Goal: Complete application form: Complete application form

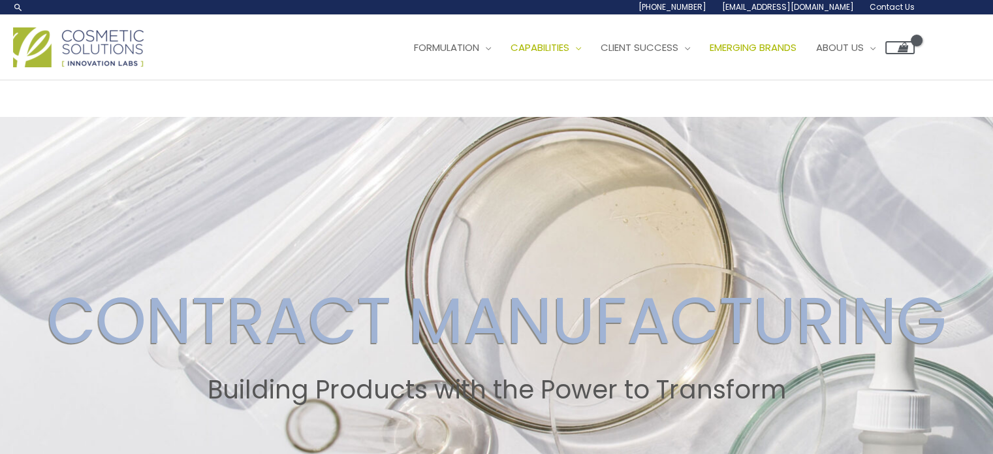
click at [797, 52] on span "Emerging Brands" at bounding box center [753, 47] width 87 height 14
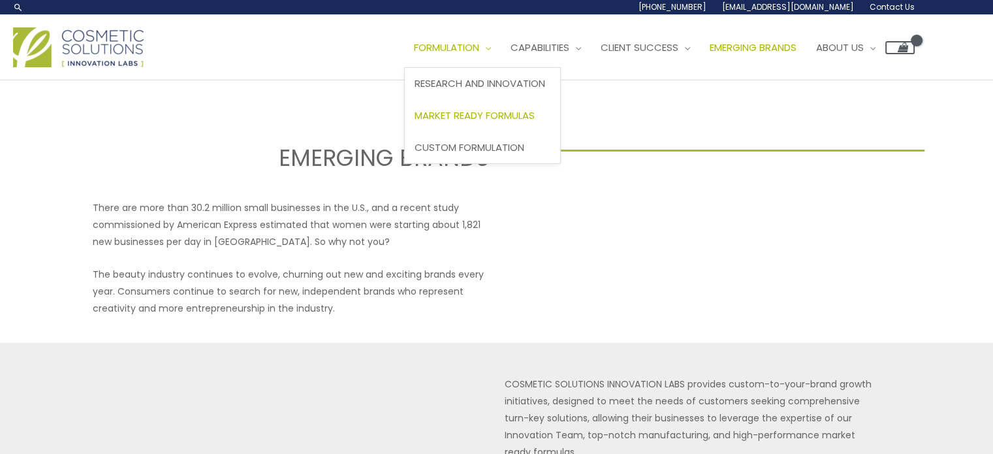
click at [492, 109] on span "Market Ready Formulas" at bounding box center [475, 115] width 120 height 14
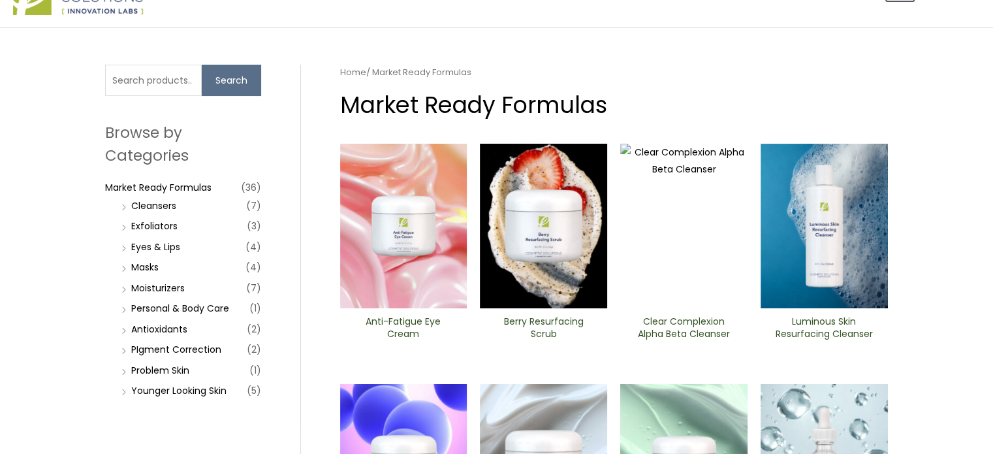
scroll to position [78, 0]
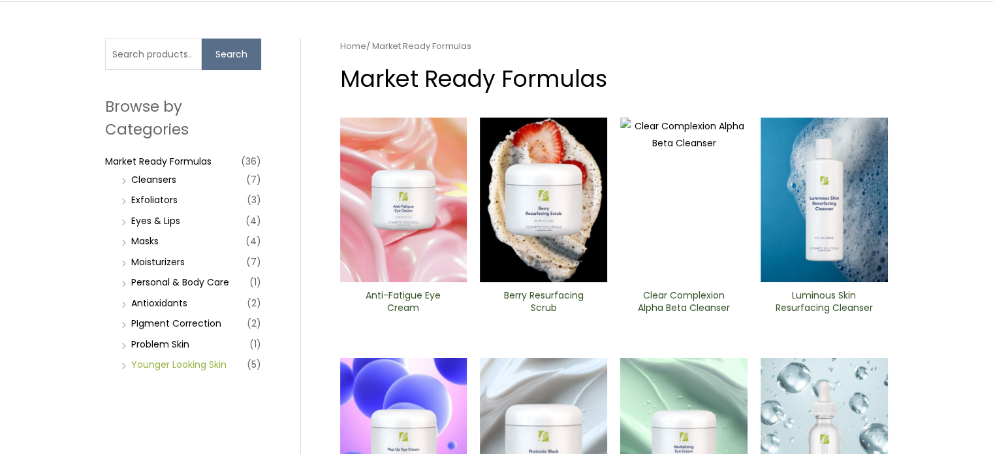
click at [204, 365] on link "Younger Looking Skin" at bounding box center [178, 364] width 95 height 13
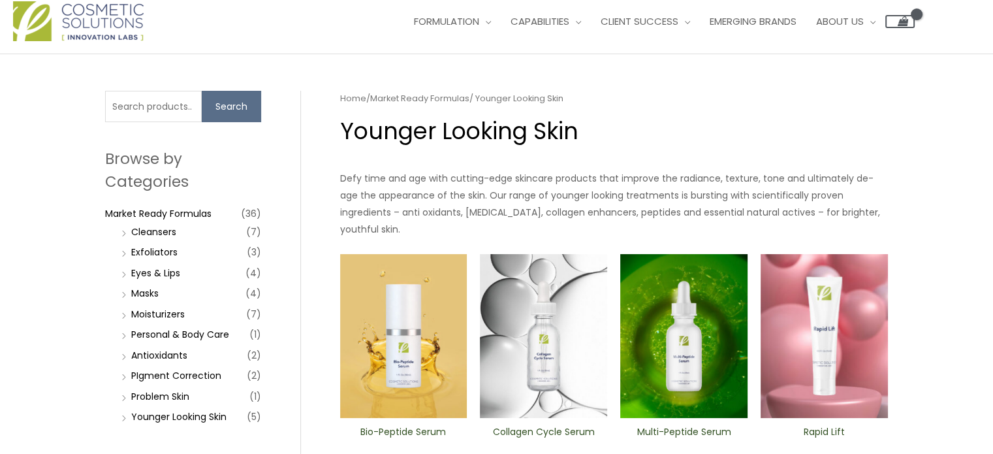
scroll to position [52, 0]
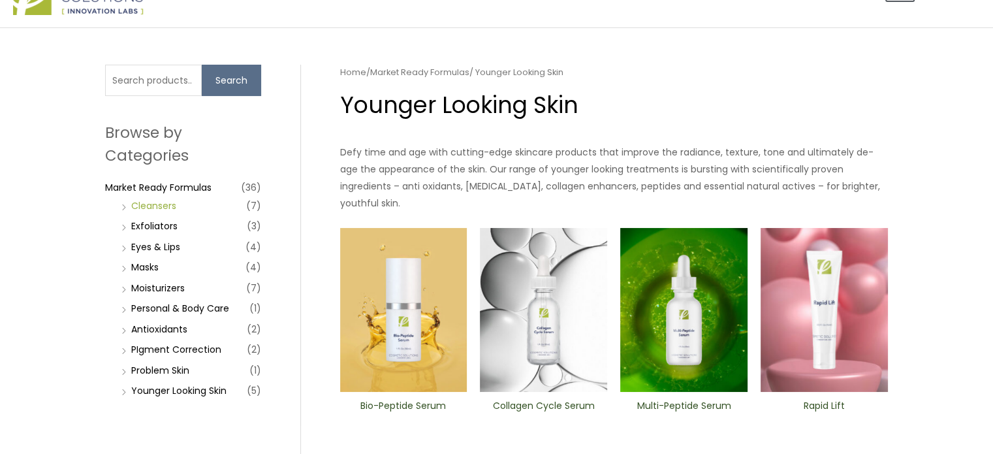
click at [151, 208] on link "Cleansers" at bounding box center [153, 205] width 45 height 13
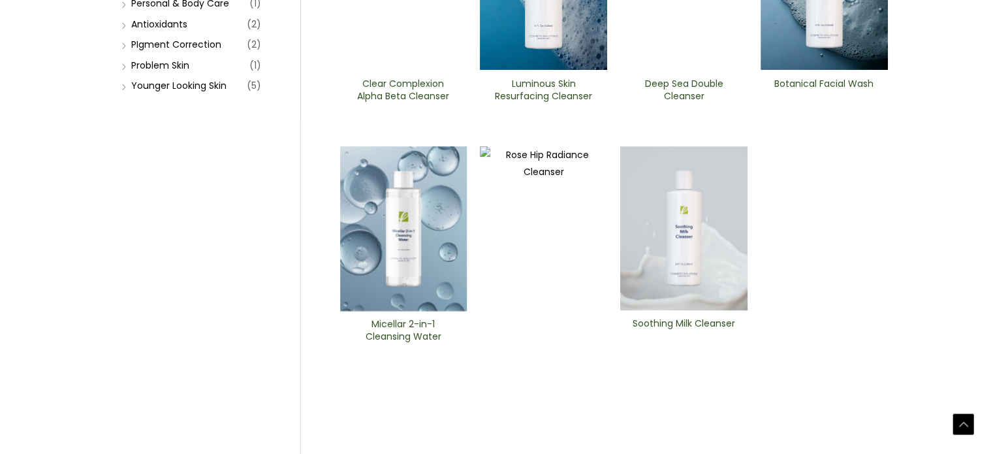
scroll to position [392, 0]
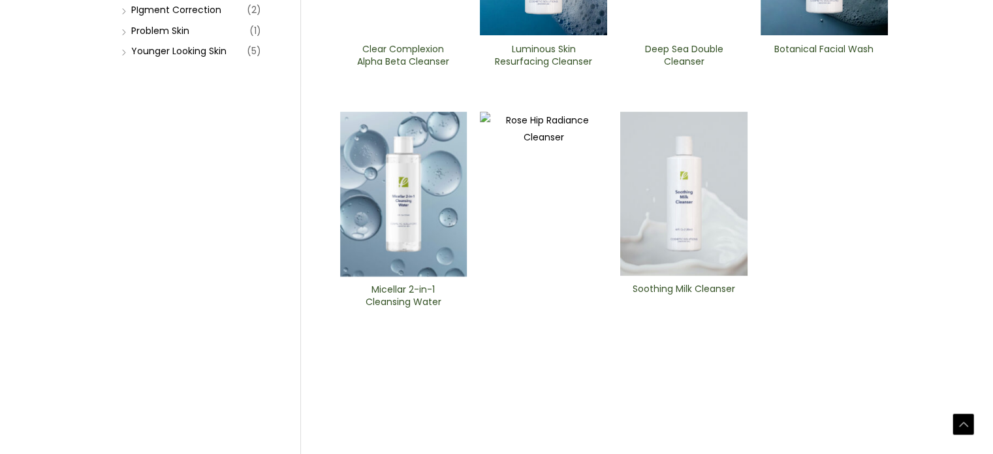
click at [688, 183] on img at bounding box center [683, 194] width 127 height 164
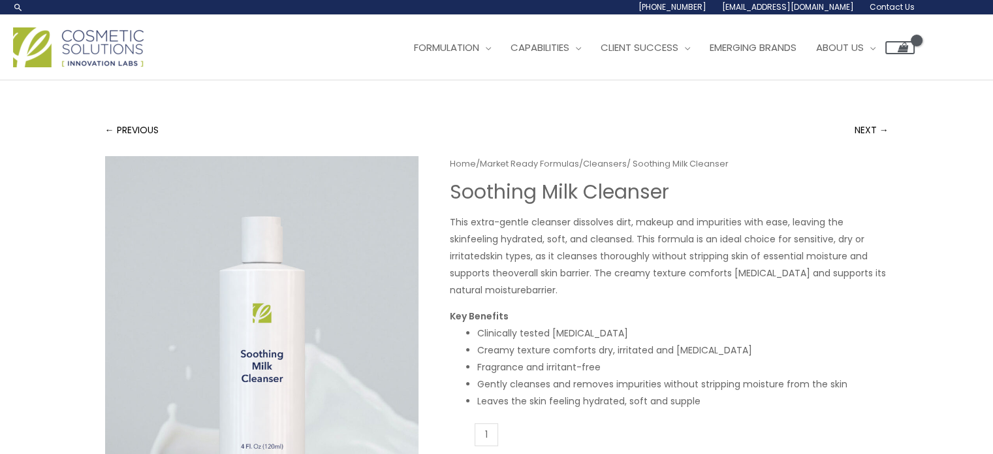
scroll to position [397, 0]
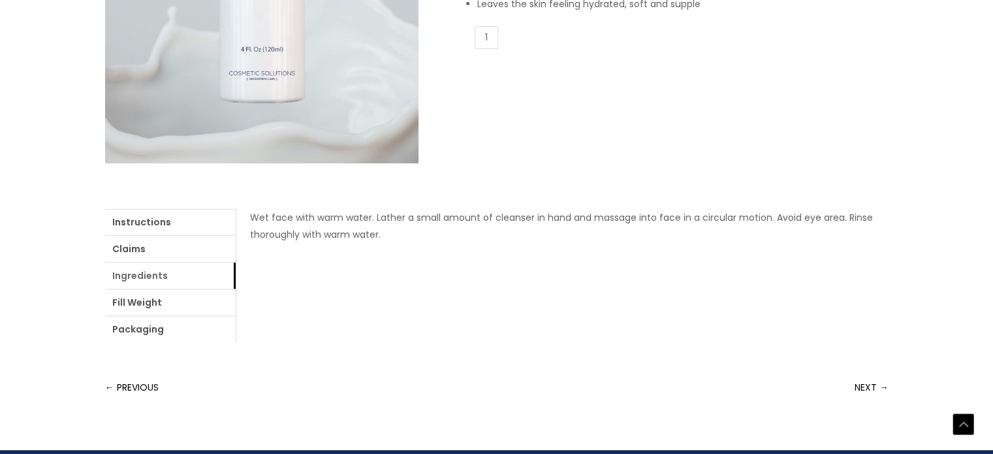
click at [129, 278] on link "Ingredients" at bounding box center [170, 276] width 131 height 26
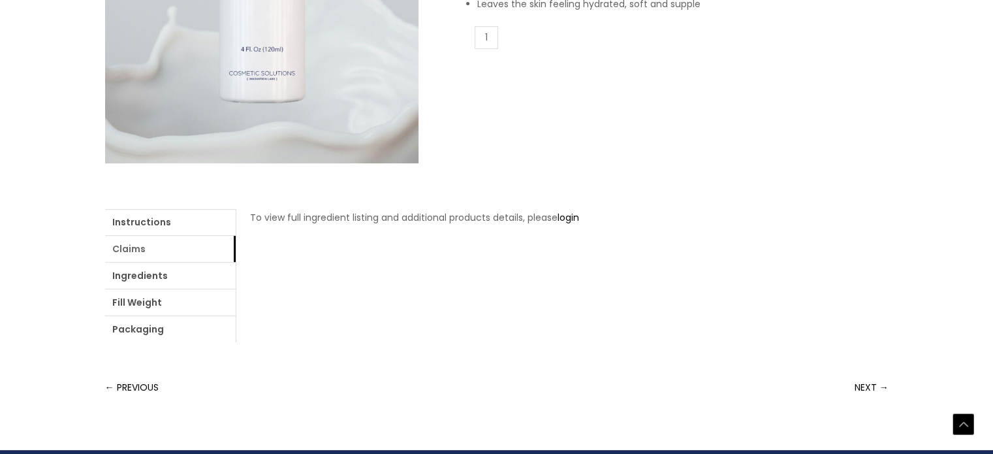
click at [131, 258] on link "Claims" at bounding box center [170, 249] width 131 height 26
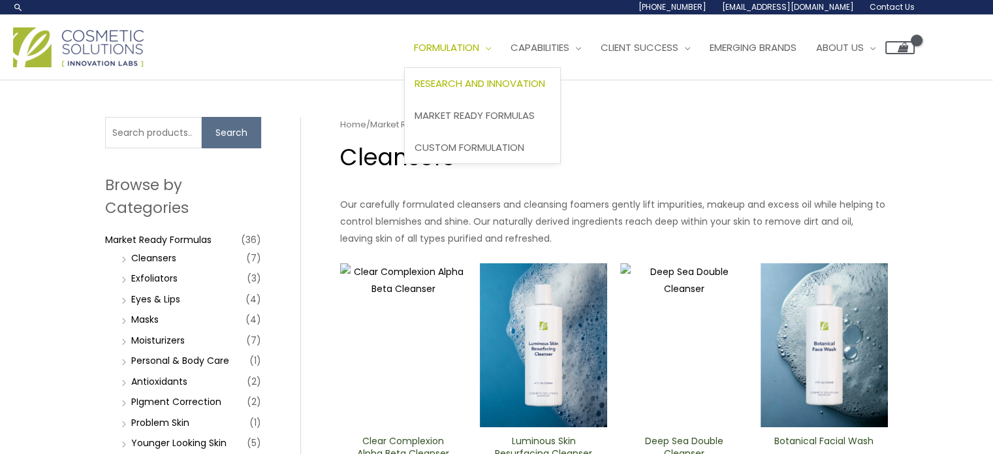
click at [457, 78] on span "Research and Innovation" at bounding box center [480, 83] width 131 height 14
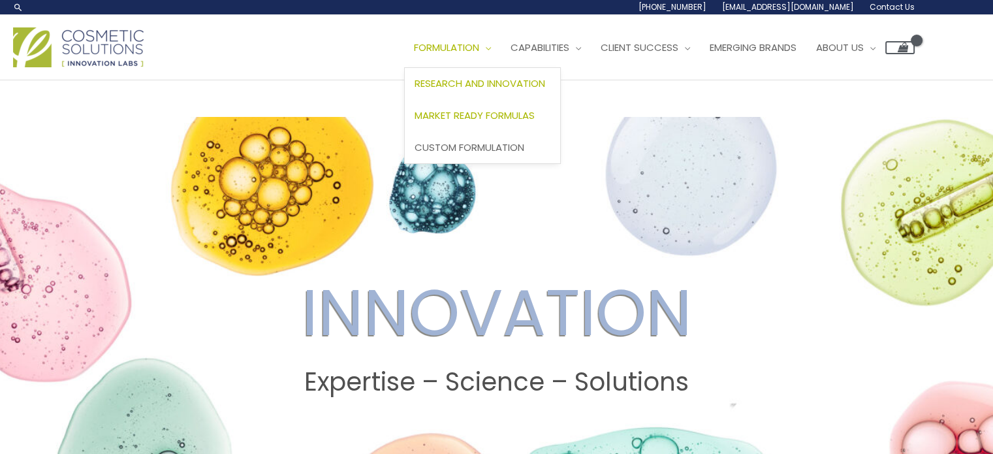
click at [508, 112] on span "Market Ready Formulas" at bounding box center [475, 115] width 120 height 14
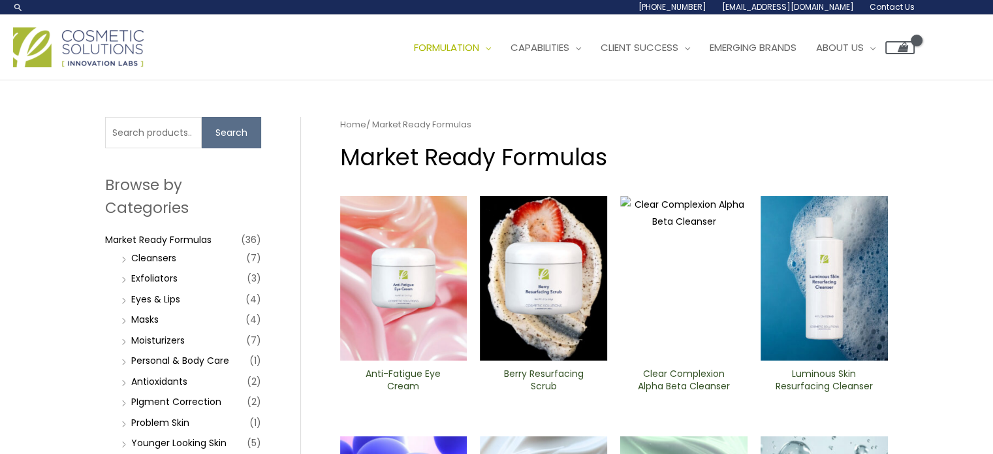
click at [201, 343] on li "Moisturizers (7)" at bounding box center [189, 340] width 143 height 18
click at [172, 337] on link "Moisturizers" at bounding box center [158, 340] width 54 height 13
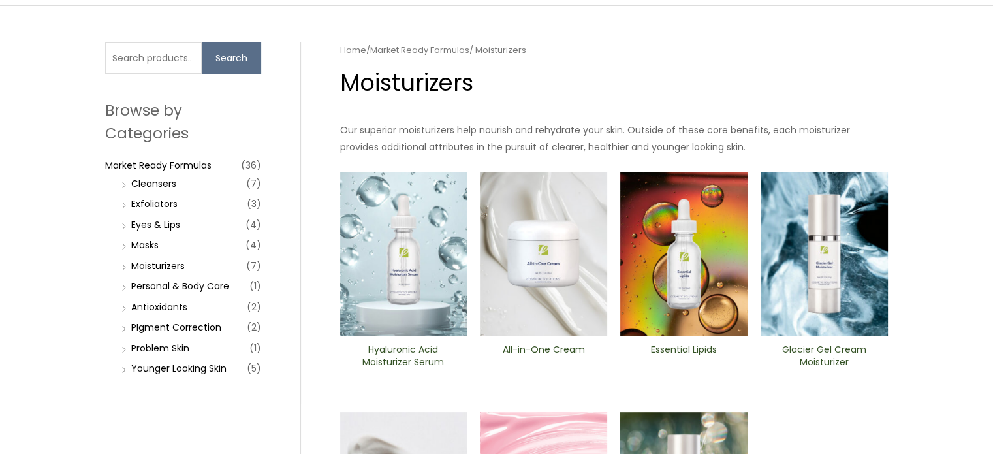
scroll to position [209, 0]
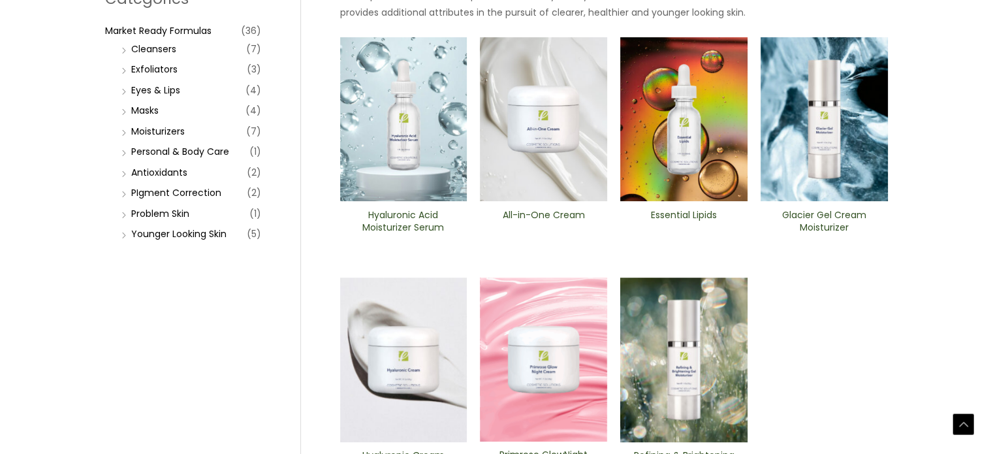
click at [548, 108] on img at bounding box center [543, 119] width 127 height 165
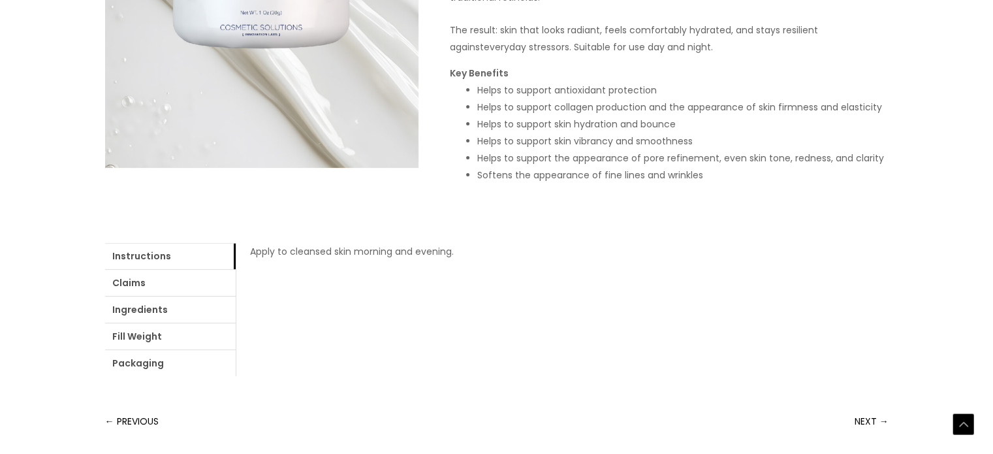
scroll to position [397, 0]
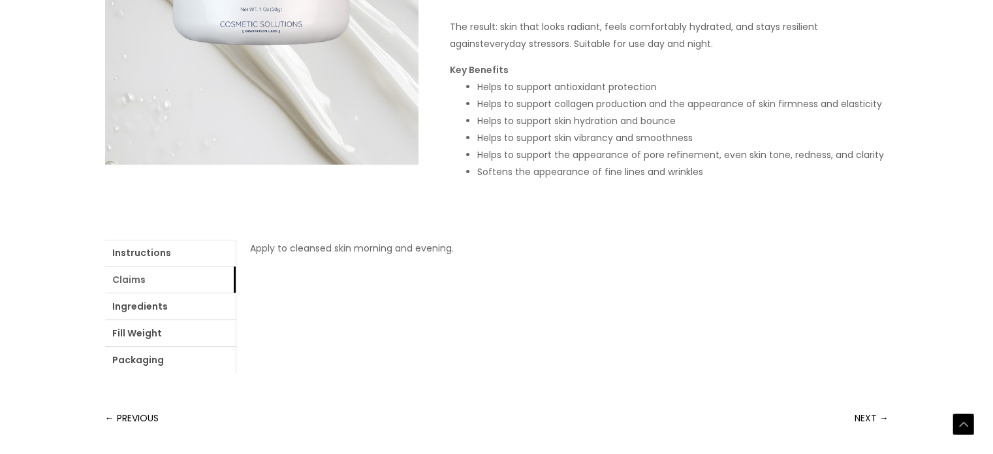
click at [144, 272] on link "Claims" at bounding box center [170, 279] width 131 height 26
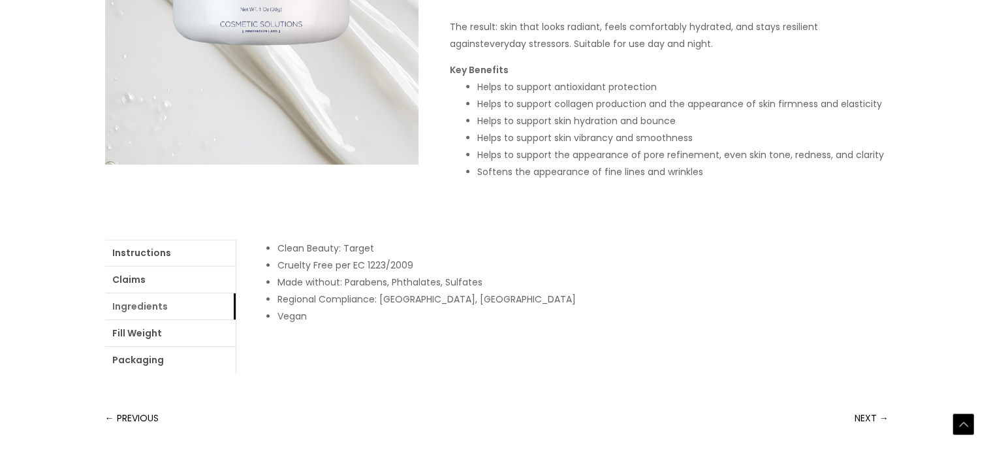
click at [150, 303] on link "Ingredients" at bounding box center [170, 306] width 131 height 26
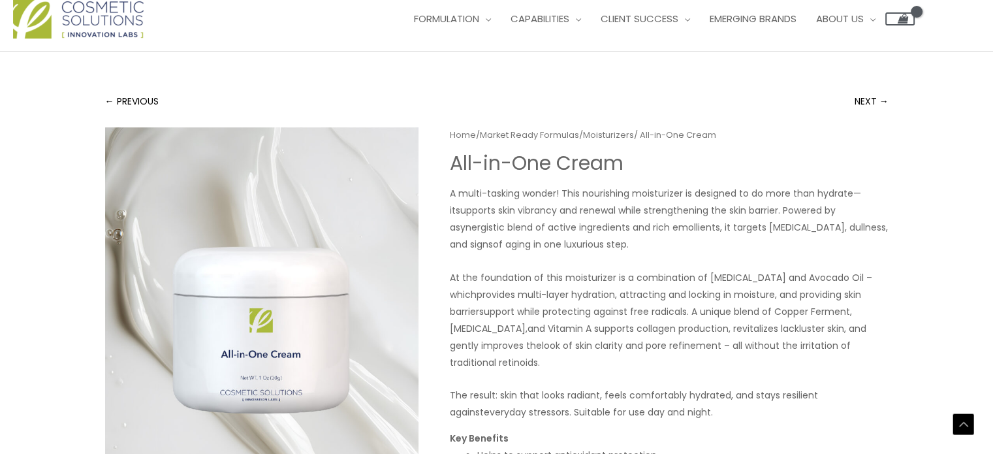
scroll to position [0, 0]
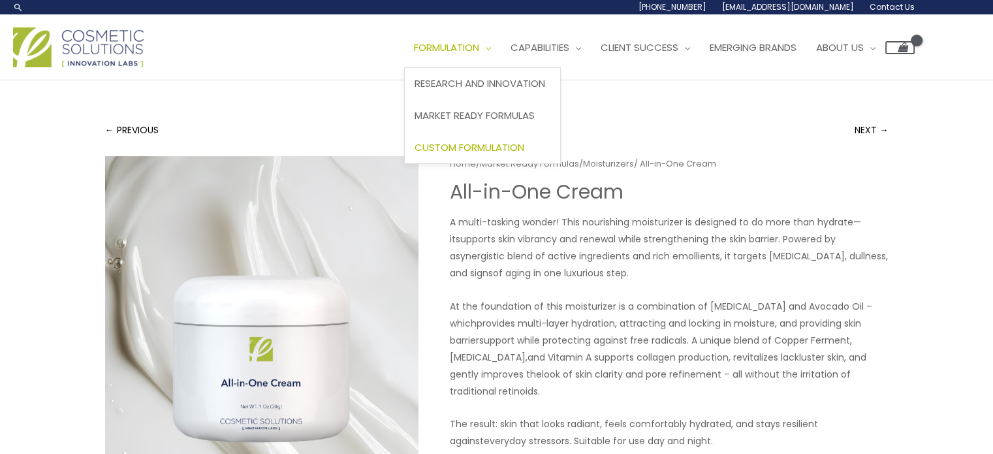
click at [472, 155] on link "Custom Formulation" at bounding box center [482, 147] width 155 height 32
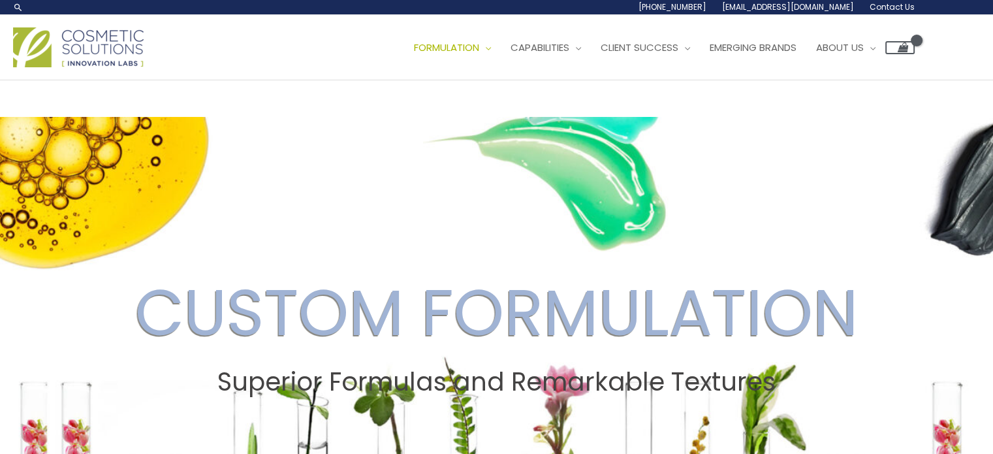
click at [889, 5] on span "Contact Us" at bounding box center [892, 6] width 45 height 11
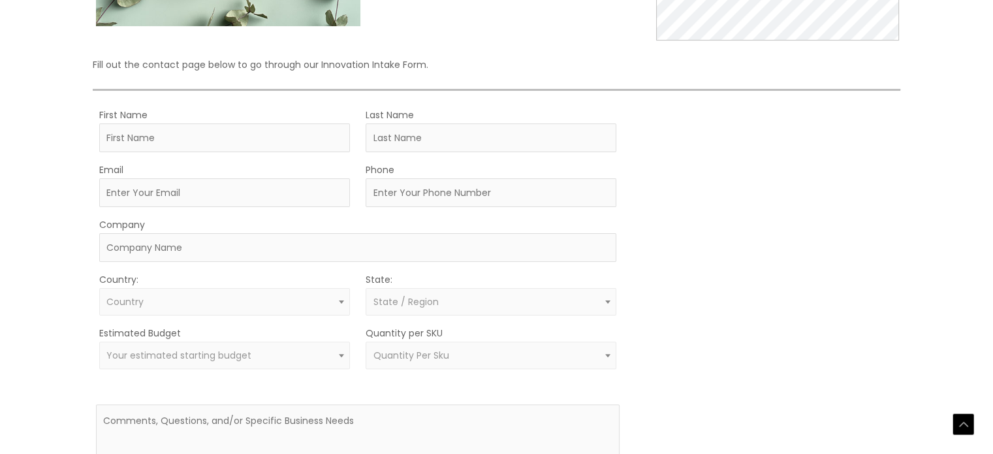
scroll to position [313, 0]
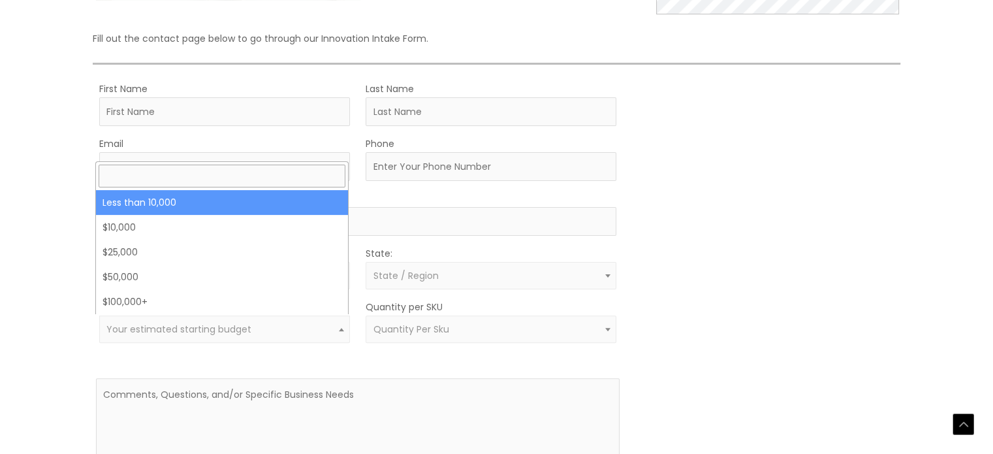
click at [345, 325] on span at bounding box center [342, 329] width 16 height 17
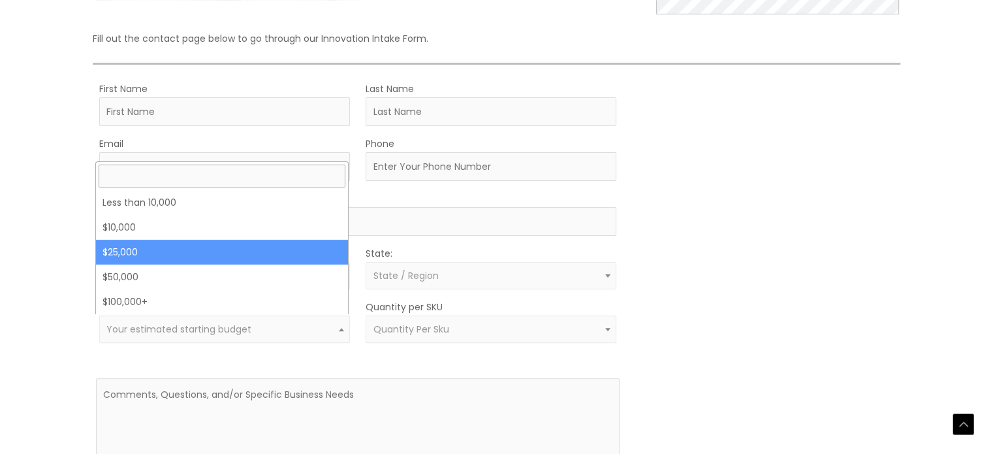
select select "25000"
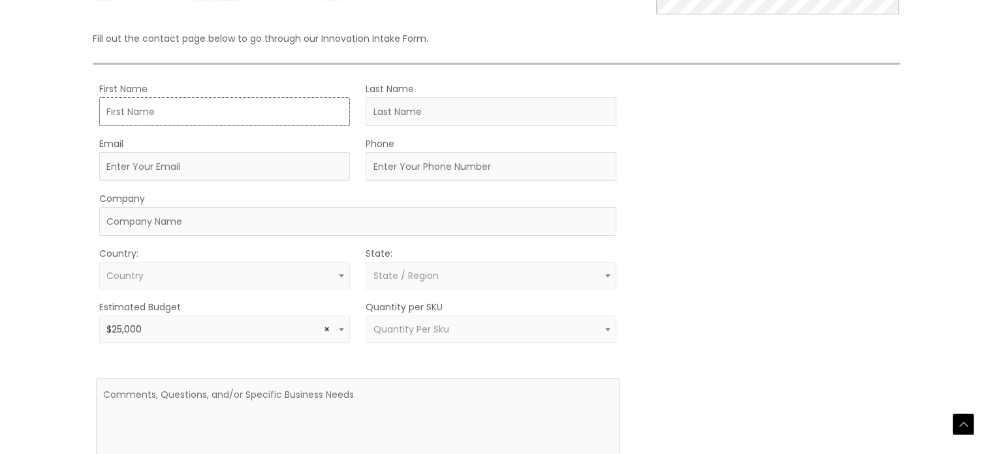
click at [249, 104] on input "First Name" at bounding box center [224, 111] width 251 height 29
type input "[PERSON_NAME]"
type input "kartawidjaya"
type input "[EMAIL_ADDRESS][DOMAIN_NAME]"
type input "6122934807"
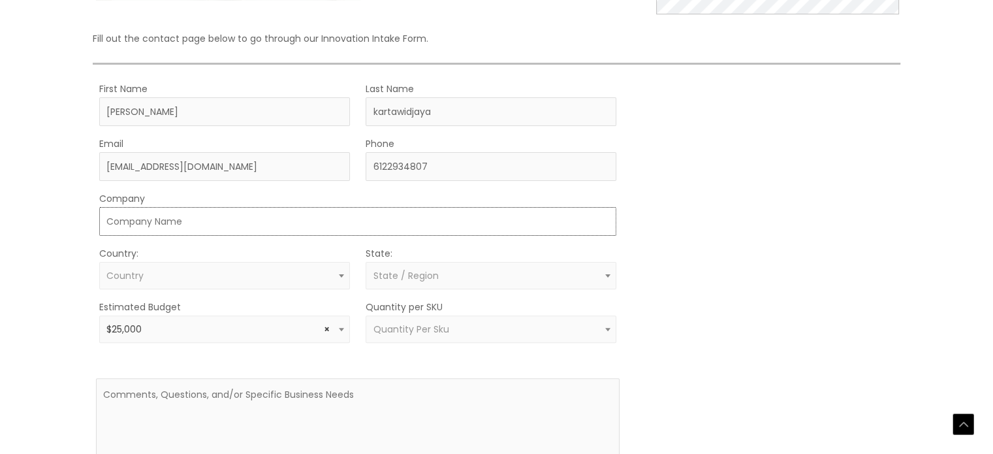
type input "[PERSON_NAME]"
select select "[GEOGRAPHIC_DATA]"
select select "[US_STATE]"
click at [193, 236] on form "First Name [PERSON_NAME] Last Name [PERSON_NAME] Email [EMAIL_ADDRESS][DOMAIN_N…" at bounding box center [358, 297] width 524 height 434
drag, startPoint x: 191, startPoint y: 225, endPoint x: 0, endPoint y: 219, distance: 191.4
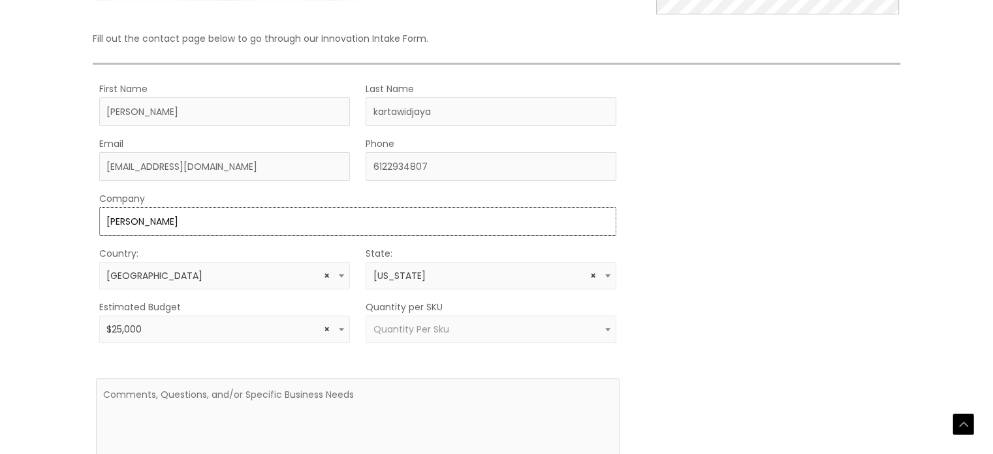
drag, startPoint x: 0, startPoint y: 219, endPoint x: 368, endPoint y: 219, distance: 367.6
click at [368, 219] on input "madison reed" at bounding box center [357, 221] width 517 height 29
type input "m"
click at [315, 402] on textarea at bounding box center [358, 428] width 524 height 100
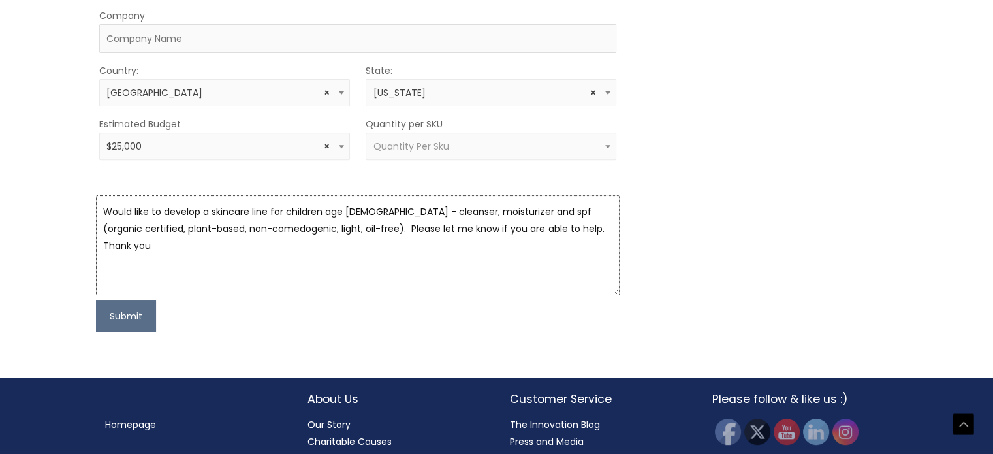
scroll to position [536, 0]
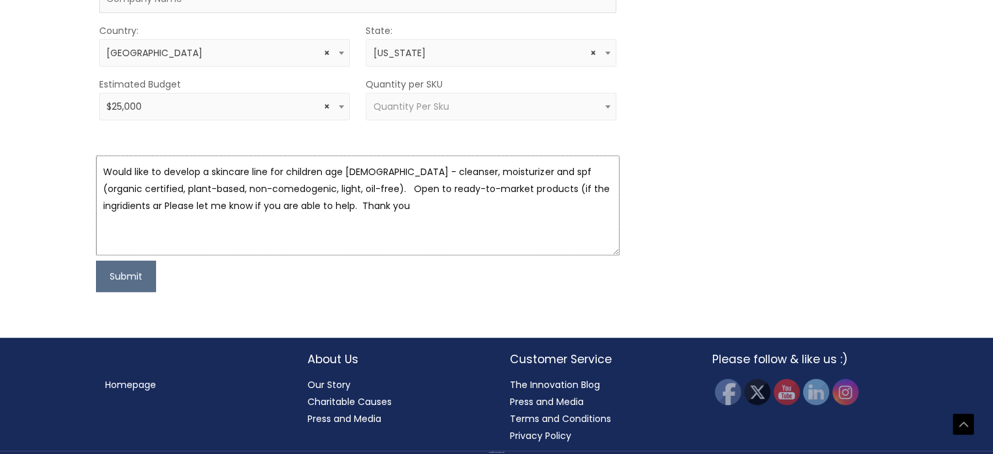
click at [534, 188] on textarea "Would like to develop a skincare line for children age 9-15 - cleanser, moistur…" at bounding box center [358, 205] width 524 height 100
click at [607, 202] on textarea "Would like to develop a skincare line for children age 9-15 - cleanser, moistur…" at bounding box center [358, 205] width 524 height 100
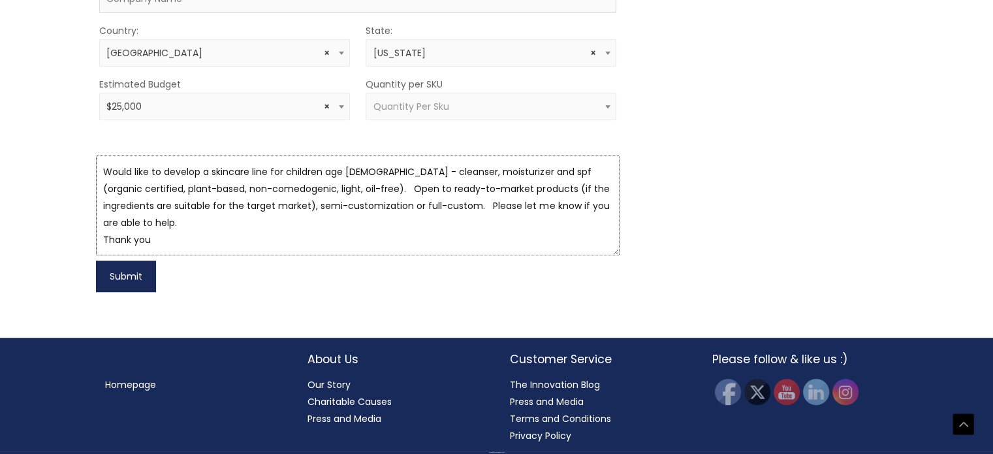
type textarea "Would like to develop a skincare line for children age 9-15 - cleanser, moistur…"
click at [116, 276] on button "Submit" at bounding box center [126, 276] width 60 height 31
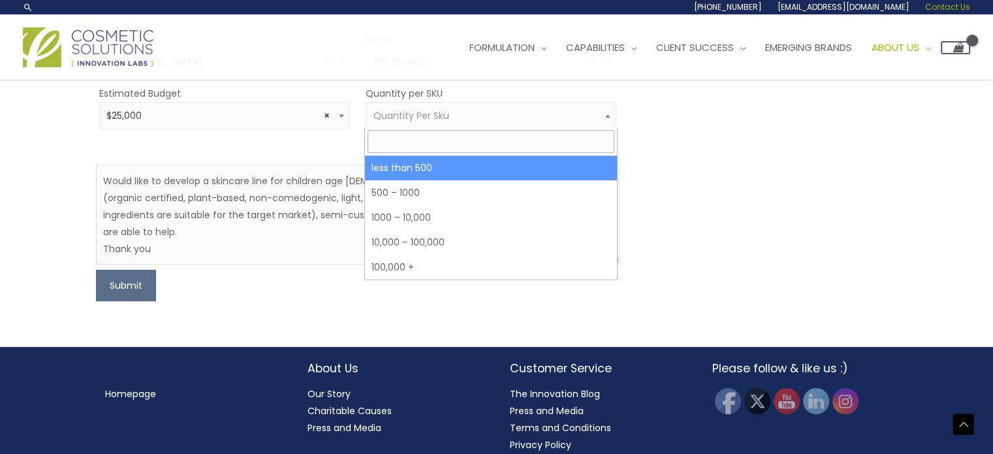
click at [496, 121] on span "Quantity Per Sku" at bounding box center [491, 115] width 251 height 27
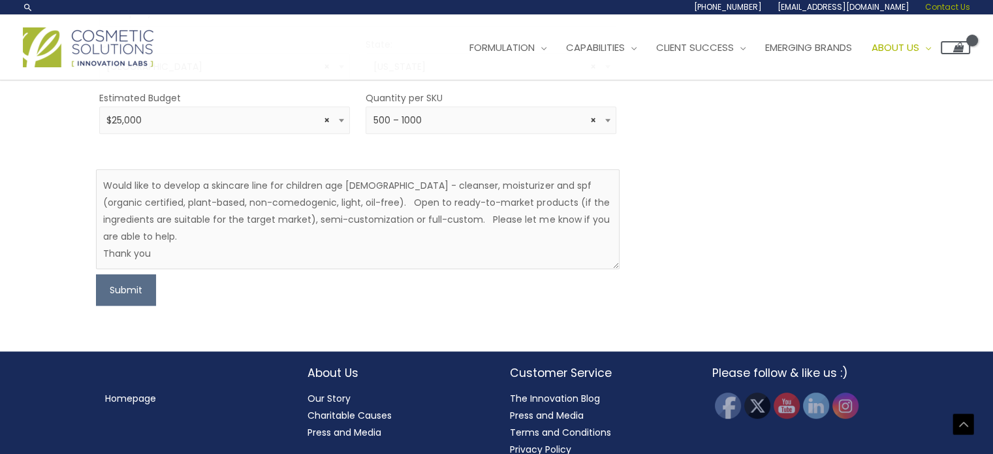
click at [613, 119] on span at bounding box center [608, 120] width 16 height 17
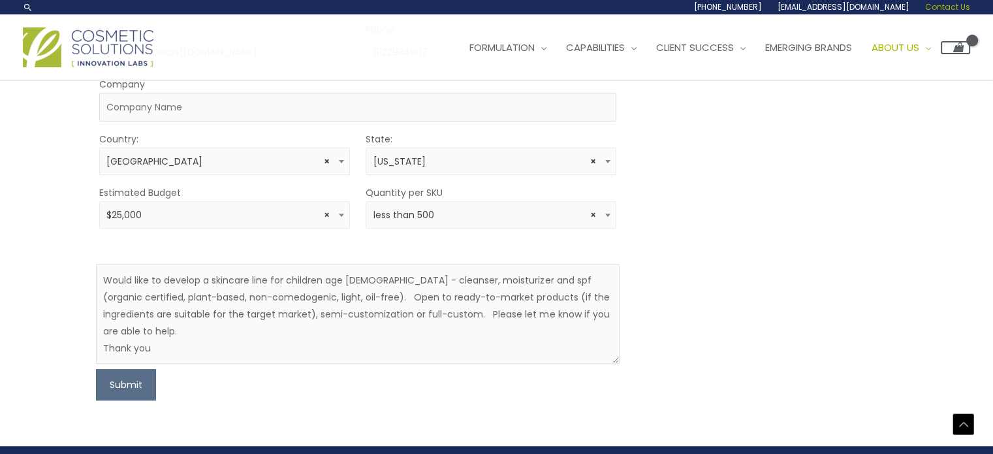
scroll to position [426, 0]
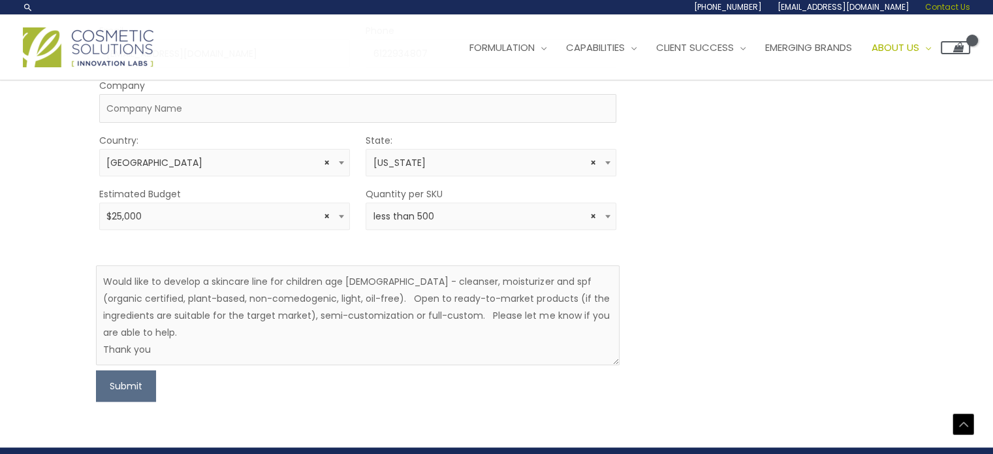
click at [605, 213] on span at bounding box center [608, 216] width 16 height 17
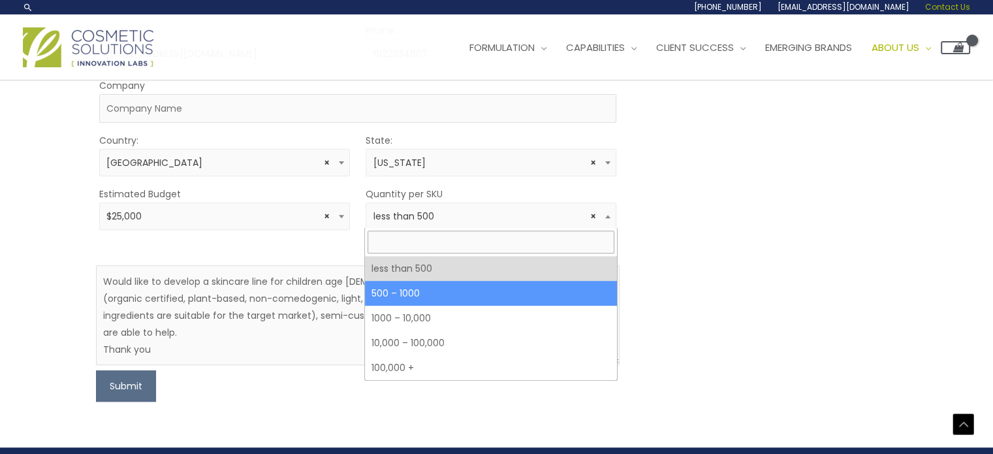
select select "8"
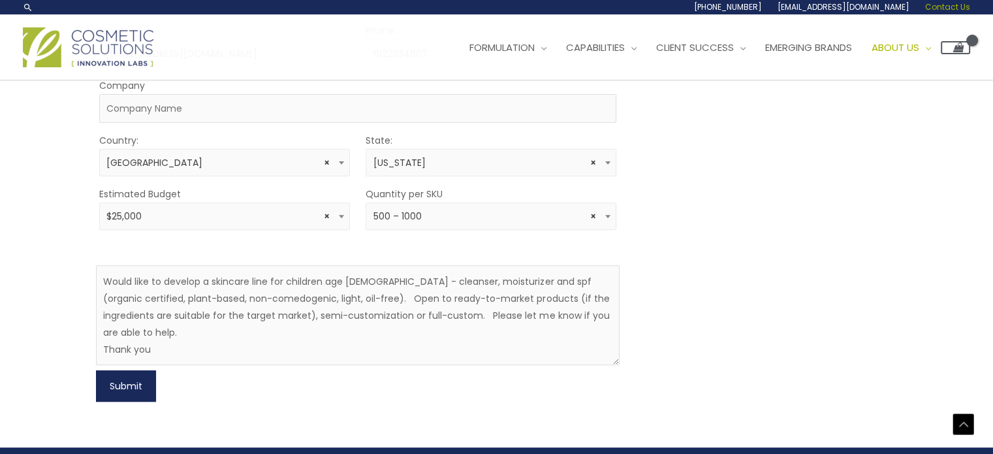
click at [121, 373] on button "Submit" at bounding box center [126, 385] width 60 height 31
click at [180, 106] on input "Company" at bounding box center [357, 108] width 517 height 29
type input "Joy Beauty"
click at [112, 370] on button "Submit" at bounding box center [126, 385] width 60 height 31
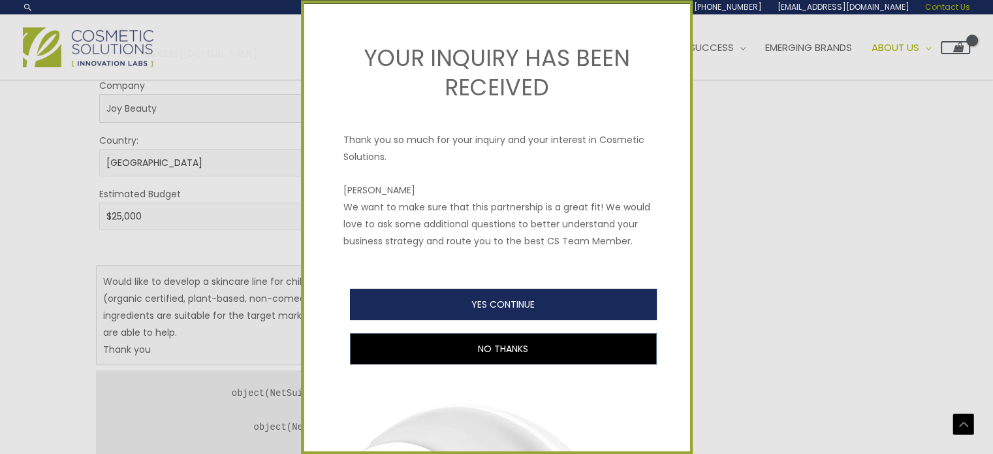
click at [609, 320] on button "YES CONTINUE" at bounding box center [503, 304] width 307 height 31
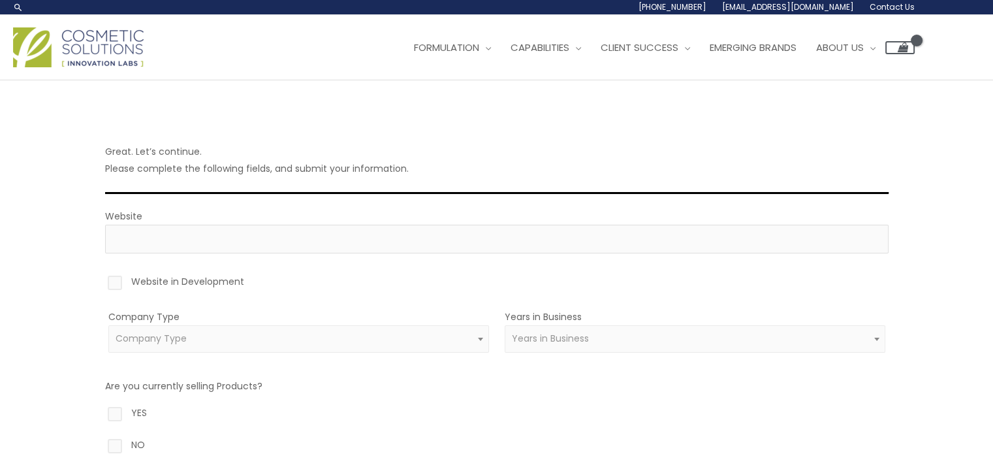
click at [112, 288] on label "Website in Development" at bounding box center [497, 284] width 784 height 22
click at [101, 281] on input "Website in Development" at bounding box center [96, 277] width 8 height 8
checkbox input "true"
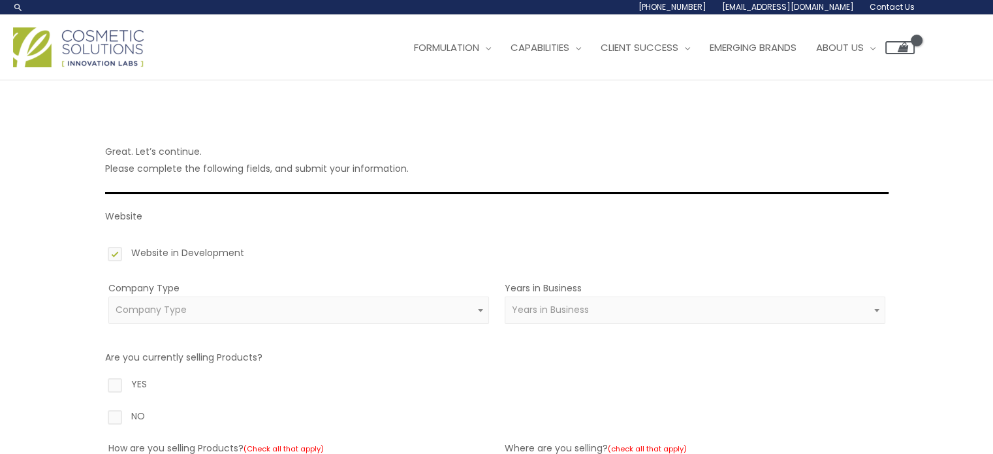
click at [448, 327] on div "Company Type Amazon Reseller Brand (Established) Brand (Startup) Celebrity/Soci…" at bounding box center [298, 309] width 381 height 60
click at [480, 313] on span at bounding box center [481, 310] width 16 height 17
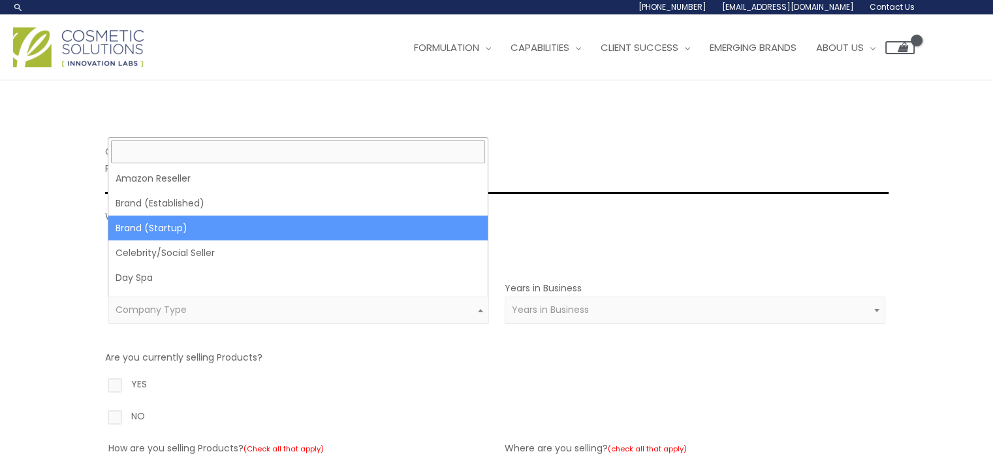
select select "39"
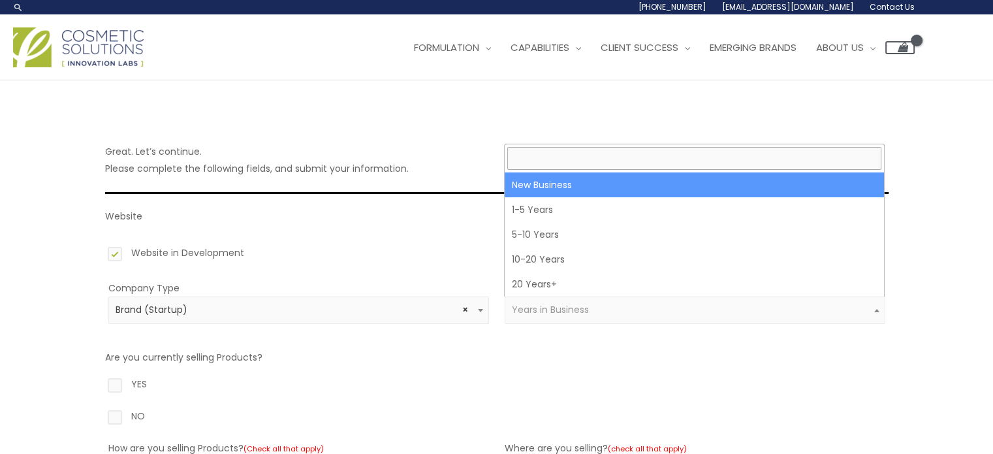
click at [690, 305] on span "Years in Business" at bounding box center [695, 310] width 366 height 12
select select "1"
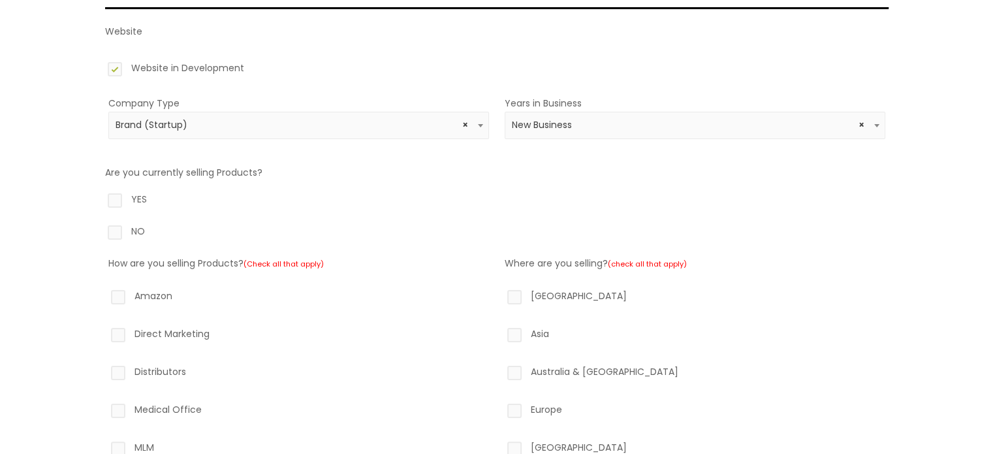
scroll to position [206, 0]
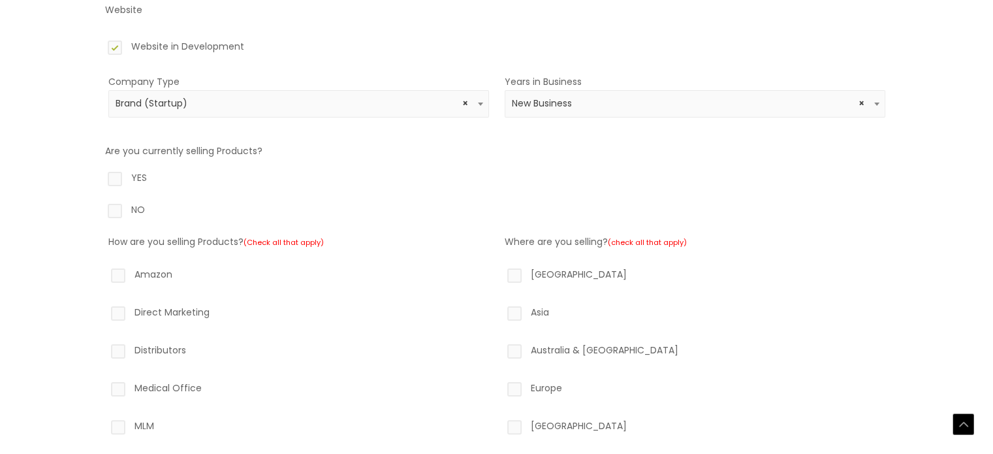
click at [120, 214] on label "NO" at bounding box center [497, 212] width 784 height 22
click at [101, 210] on input "NO" at bounding box center [96, 205] width 8 height 8
radio input "true"
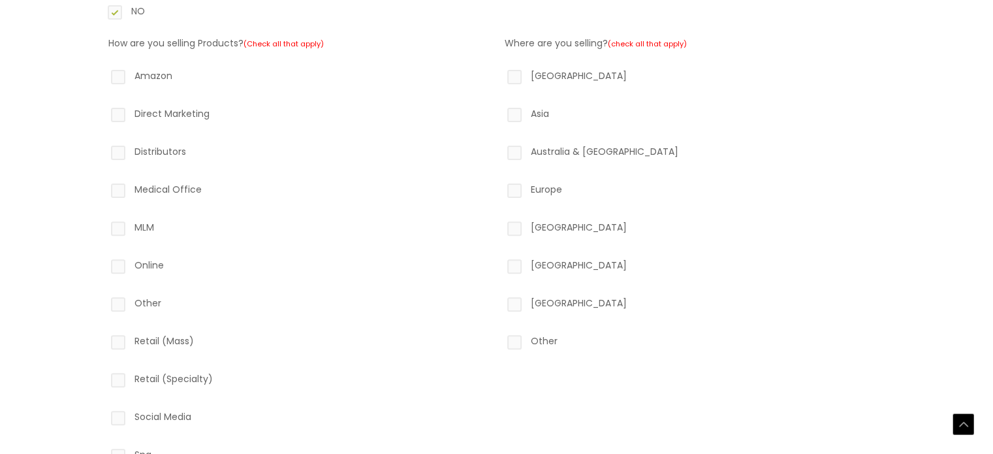
scroll to position [406, 0]
click at [517, 83] on label "North America" at bounding box center [695, 77] width 381 height 22
click at [500, 74] on input "North America" at bounding box center [496, 70] width 8 height 8
checkbox input "true"
click at [120, 256] on label "Online" at bounding box center [298, 266] width 381 height 22
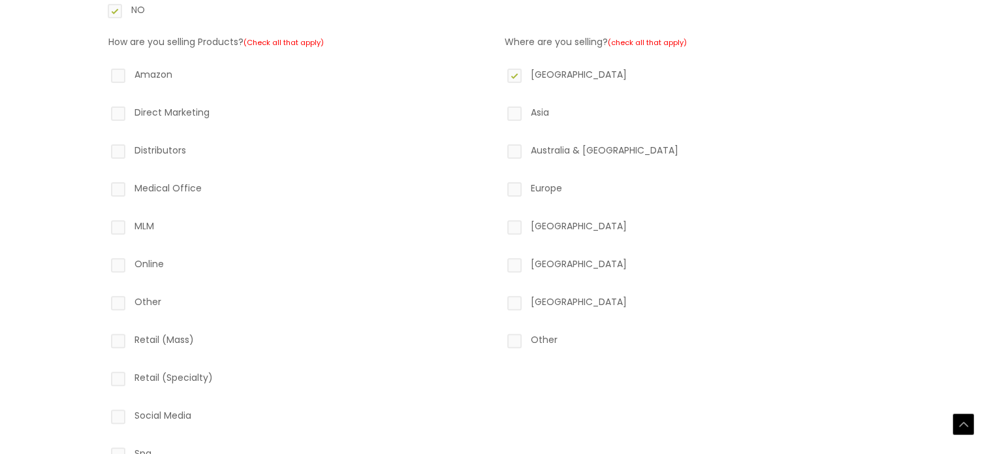
click at [104, 256] on input "Online" at bounding box center [99, 259] width 8 height 8
checkbox input "true"
click at [115, 299] on label "Other" at bounding box center [298, 304] width 381 height 22
click at [104, 299] on input "Other" at bounding box center [99, 297] width 8 height 8
checkbox input "true"
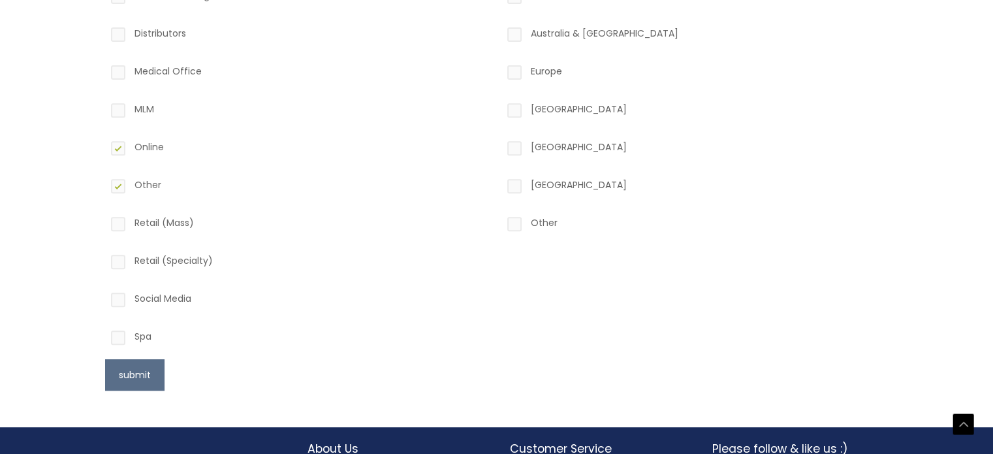
scroll to position [534, 0]
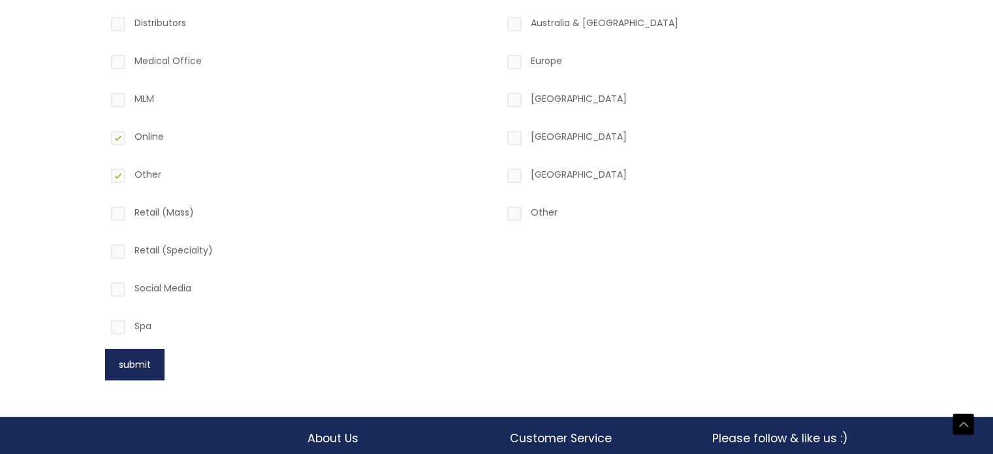
click at [105, 359] on button "submit" at bounding box center [134, 364] width 59 height 31
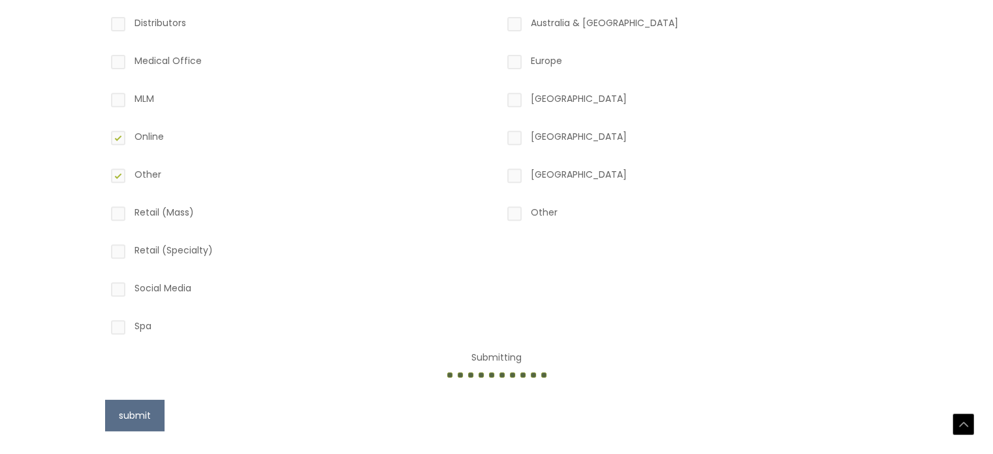
click at [116, 261] on label "Retail (Specialty)" at bounding box center [298, 253] width 381 height 22
click at [104, 250] on input "Retail (Specialty)" at bounding box center [99, 246] width 8 height 8
checkbox input "true"
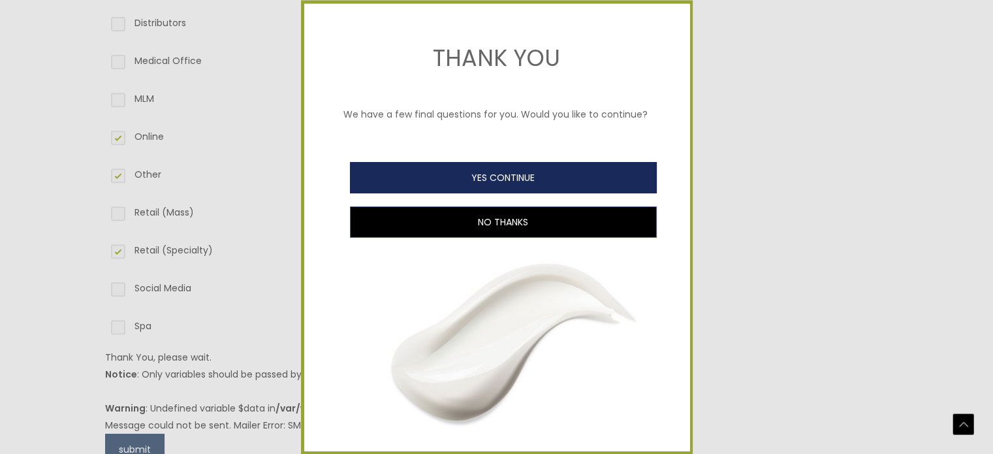
click at [475, 193] on button "YES CONTINUE" at bounding box center [503, 177] width 307 height 31
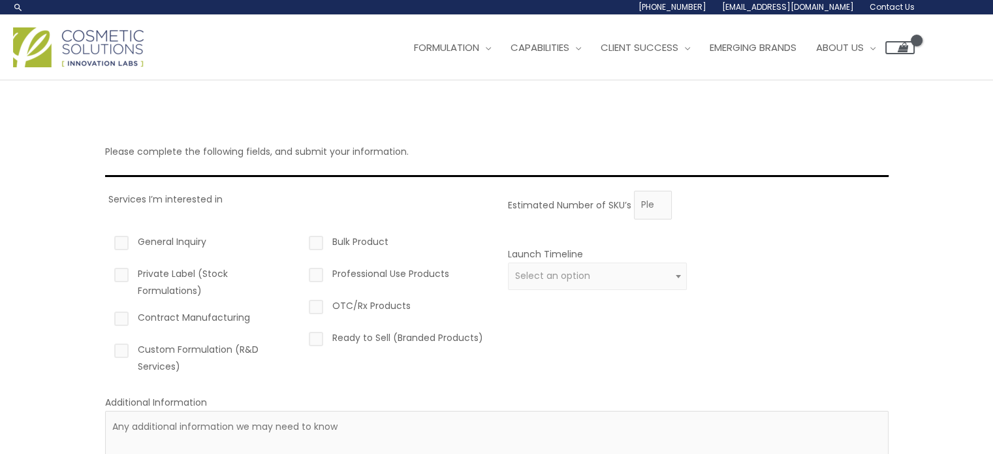
click at [125, 238] on label "General Inquiry" at bounding box center [202, 244] width 180 height 22
click at [107, 238] on input "General Inquiry" at bounding box center [103, 237] width 8 height 8
checkbox input "true"
click at [116, 272] on label "Private Label (Stock Formulations)" at bounding box center [202, 282] width 180 height 34
click at [107, 272] on input "Private Label (Stock Formulations)" at bounding box center [103, 269] width 8 height 8
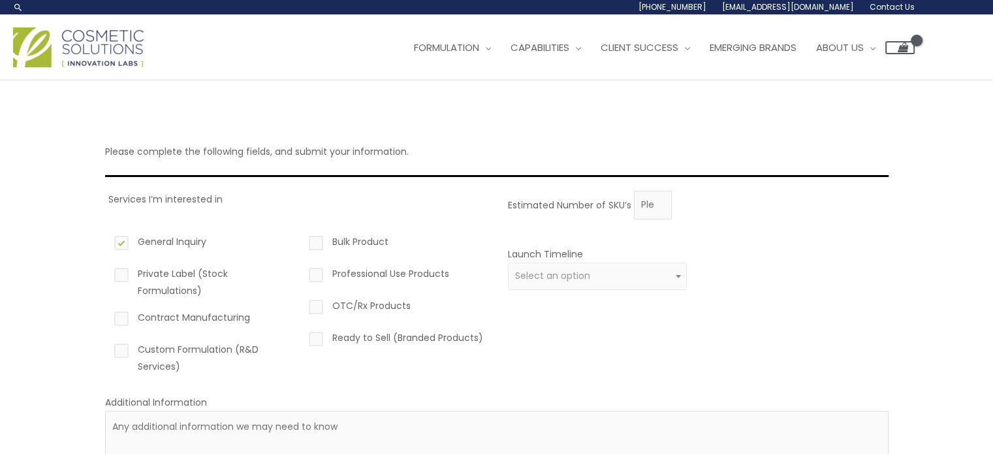
checkbox input "true"
click at [119, 301] on div "General Inquiry Private Label (Stock Formulations) Contract Manufacturing Custo…" at bounding box center [202, 304] width 180 height 142
click at [117, 323] on label "Contract Manufacturing" at bounding box center [202, 320] width 180 height 22
click at [107, 317] on input "Contract Manufacturing" at bounding box center [103, 313] width 8 height 8
checkbox input "true"
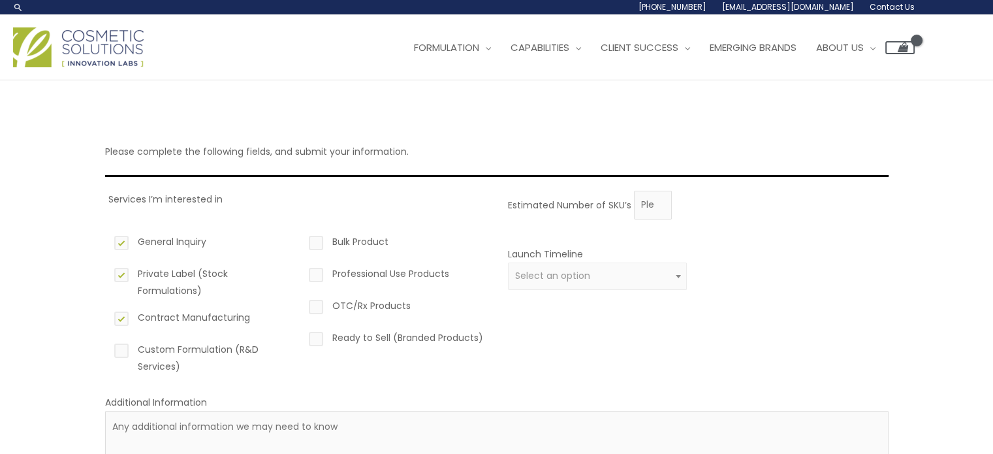
click at [116, 357] on label "Custom Formulation (R&D Services)" at bounding box center [202, 358] width 180 height 34
click at [107, 349] on input "Custom Formulation (R&D Services)" at bounding box center [103, 345] width 8 height 8
checkbox input "true"
click at [669, 278] on span "Select an option" at bounding box center [597, 276] width 165 height 12
click at [123, 316] on label "Contract Manufacturing" at bounding box center [202, 320] width 180 height 22
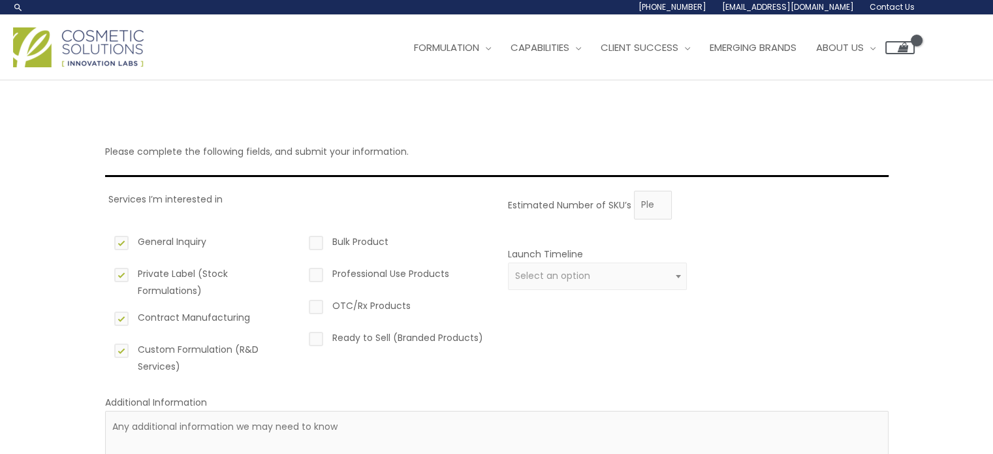
click at [107, 316] on input "Contract Manufacturing" at bounding box center [103, 313] width 8 height 8
checkbox input "false"
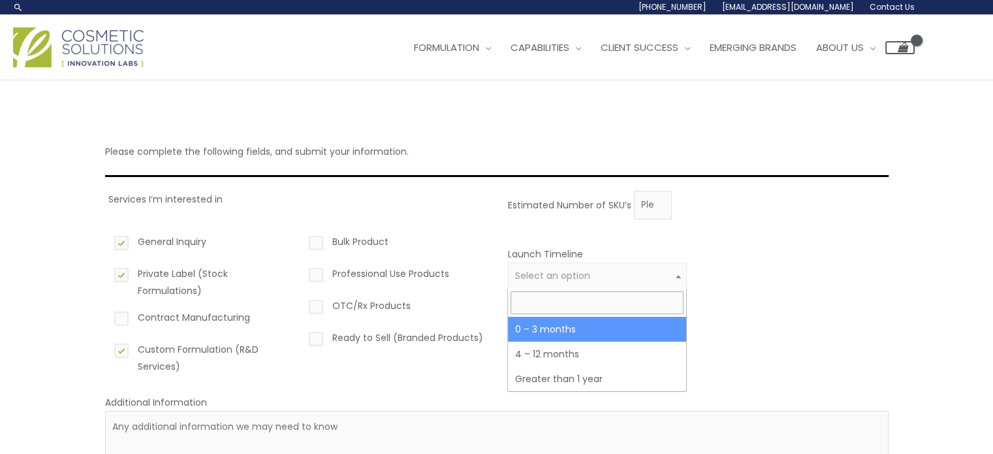
click at [672, 279] on span at bounding box center [679, 276] width 16 height 17
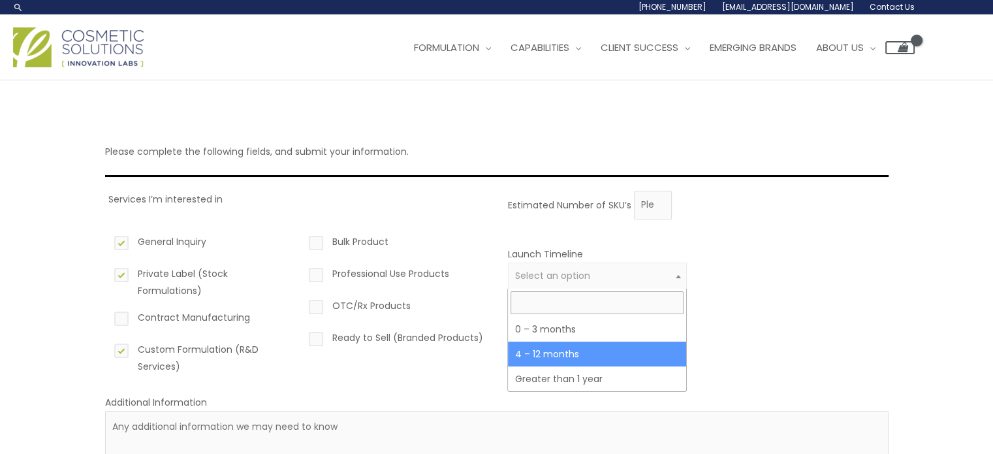
select select "3"
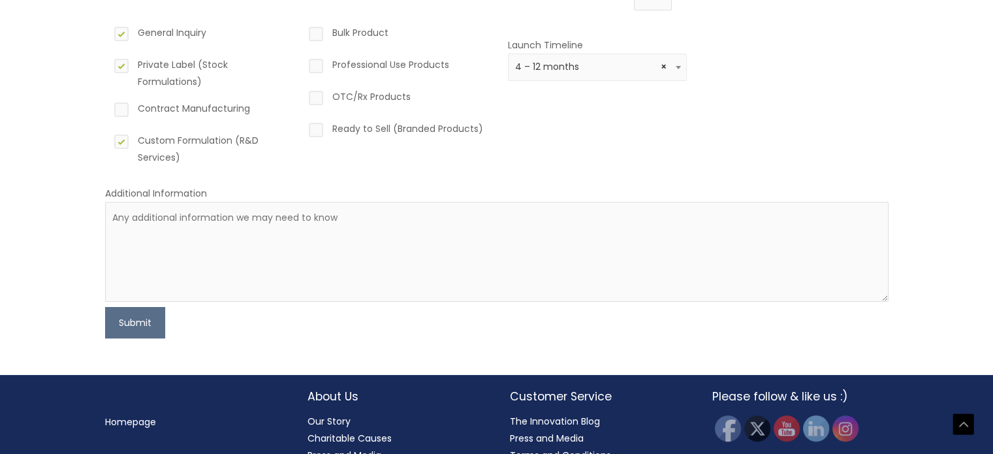
scroll to position [207, 0]
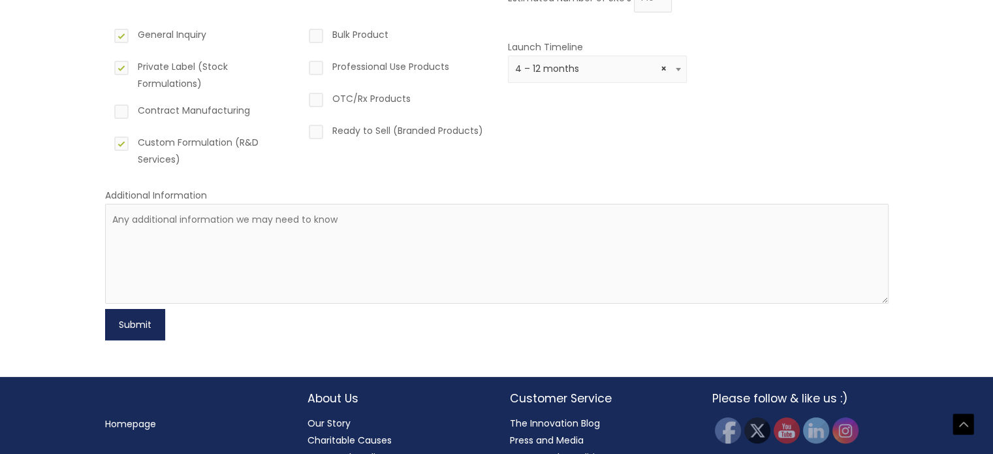
click at [130, 309] on button "Submit" at bounding box center [135, 324] width 60 height 31
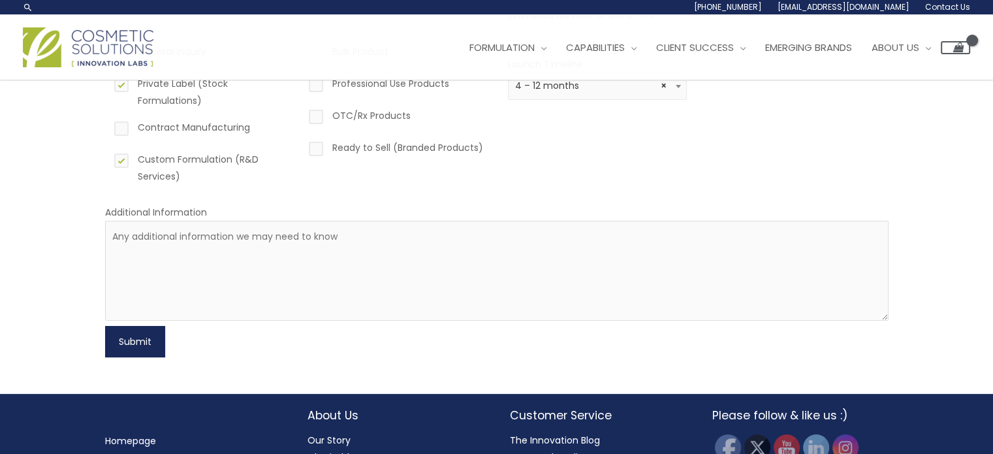
click at [127, 355] on button "Submit" at bounding box center [135, 341] width 60 height 31
click at [567, 129] on div "Estimated Number of SKU’s Launch Timeline 0 – 3 months 4 – 12 months Greater th…" at bounding box center [695, 98] width 381 height 194
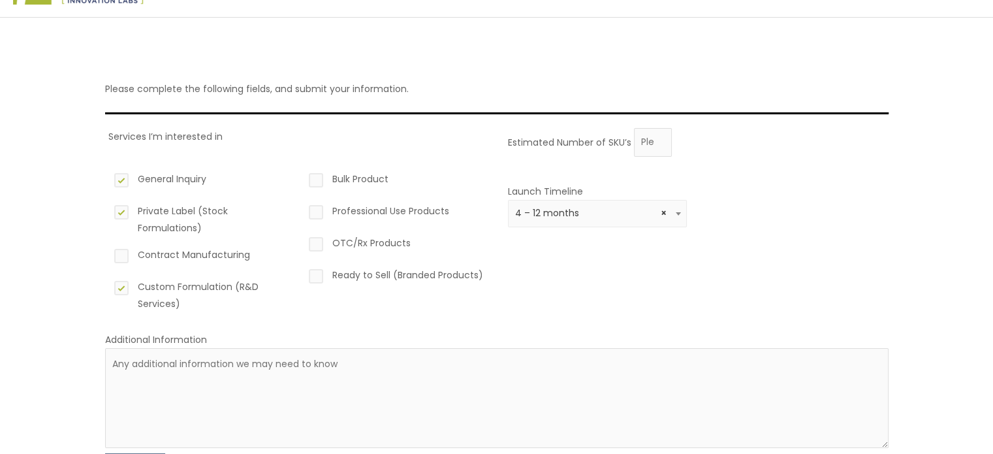
scroll to position [60, 0]
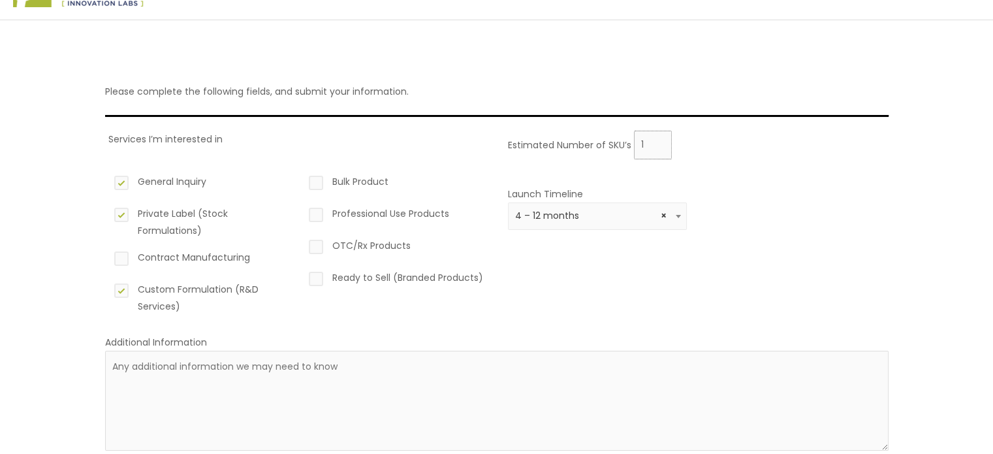
click at [659, 138] on input "1" at bounding box center [653, 145] width 38 height 29
click at [659, 138] on input "2" at bounding box center [653, 145] width 38 height 29
click at [659, 138] on input "3" at bounding box center [653, 145] width 38 height 29
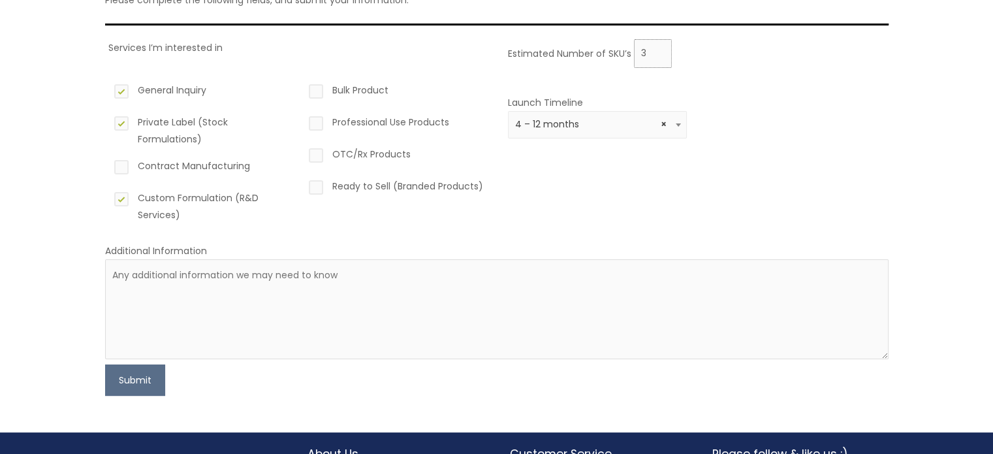
scroll to position [158, 0]
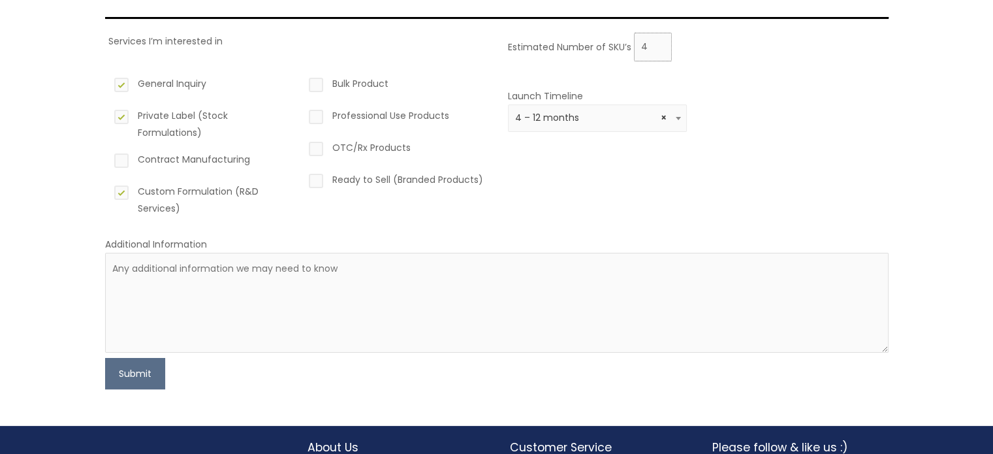
click at [661, 39] on input "4" at bounding box center [653, 47] width 38 height 29
click at [658, 54] on input "4" at bounding box center [653, 47] width 38 height 29
type input "3"
click at [658, 50] on input "3" at bounding box center [653, 47] width 38 height 29
click at [145, 380] on button "Submit" at bounding box center [135, 373] width 60 height 31
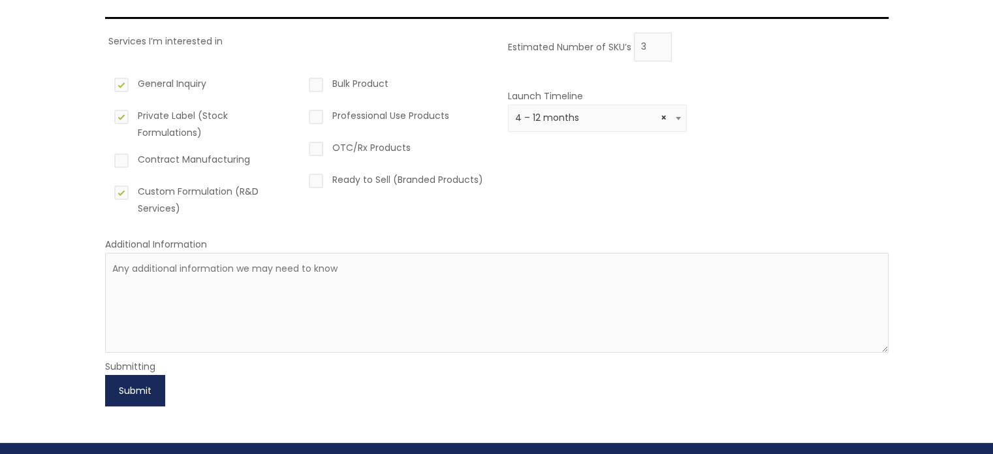
click at [140, 391] on button "Submit" at bounding box center [135, 390] width 60 height 31
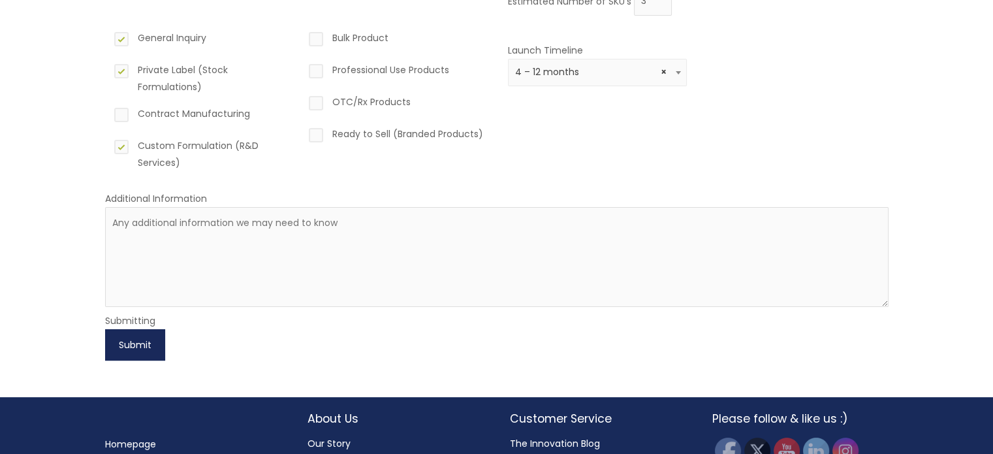
scroll to position [206, 0]
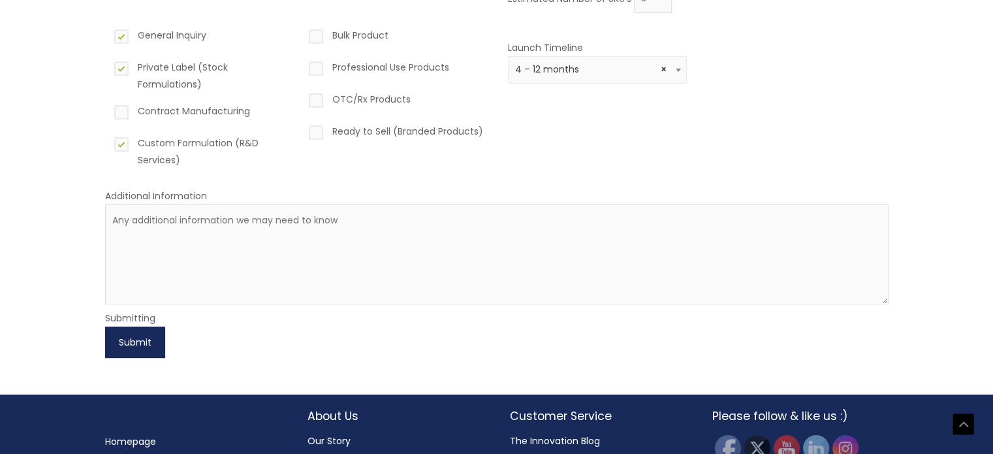
click at [135, 343] on button "Submit" at bounding box center [135, 342] width 60 height 31
click at [123, 347] on button "Submit" at bounding box center [135, 342] width 60 height 31
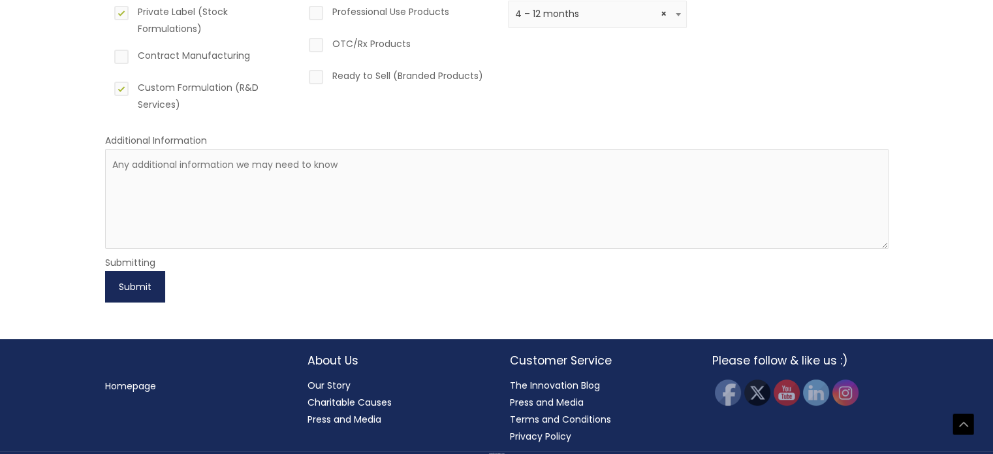
scroll to position [265, 0]
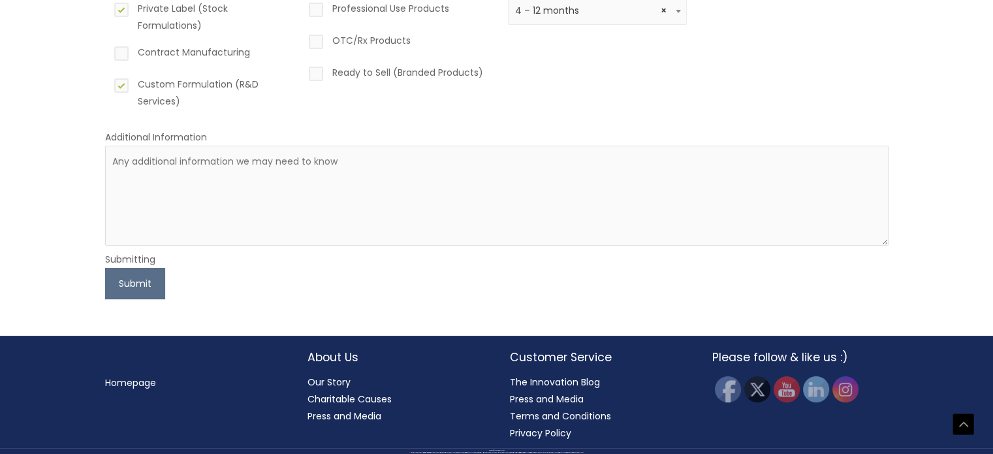
click at [119, 14] on label "Private Label (Stock Formulations)" at bounding box center [202, 17] width 180 height 34
click at [107, 8] on input "Private Label (Stock Formulations)" at bounding box center [103, 4] width 8 height 8
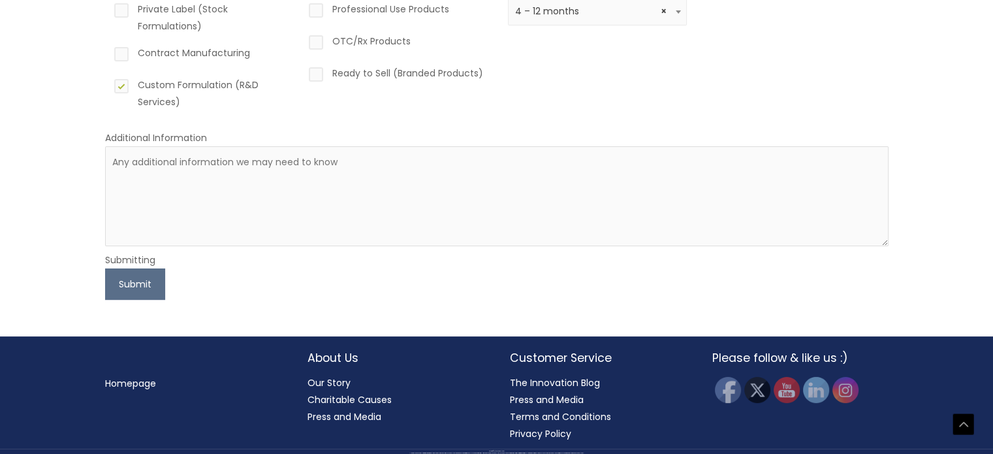
click at [119, 14] on label "Private Label (Stock Formulations)" at bounding box center [202, 18] width 180 height 34
click at [107, 9] on input "Private Label (Stock Formulations)" at bounding box center [103, 5] width 8 height 8
checkbox input "true"
click at [120, 88] on label "Custom Formulation (R&D Services)" at bounding box center [202, 93] width 180 height 34
click at [107, 85] on input "Custom Formulation (R&D Services)" at bounding box center [103, 80] width 8 height 8
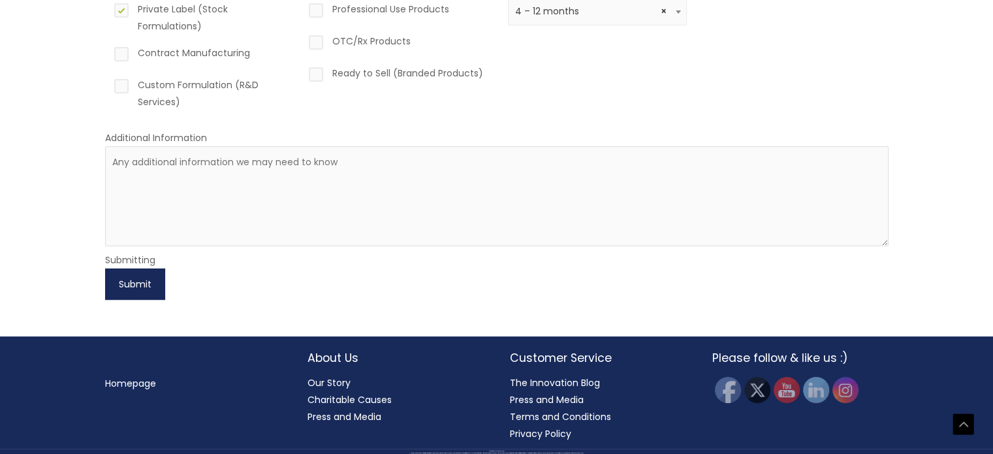
click at [136, 286] on button "Submit" at bounding box center [135, 283] width 60 height 31
click at [123, 88] on label "Custom Formulation (R&D Services)" at bounding box center [202, 93] width 180 height 34
click at [107, 85] on input "Custom Formulation (R&D Services)" at bounding box center [103, 80] width 8 height 8
checkbox input "true"
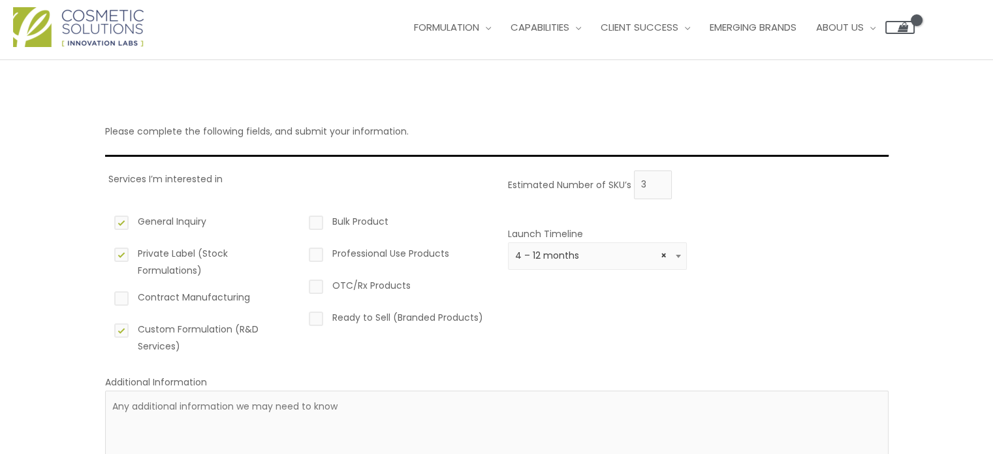
scroll to position [0, 0]
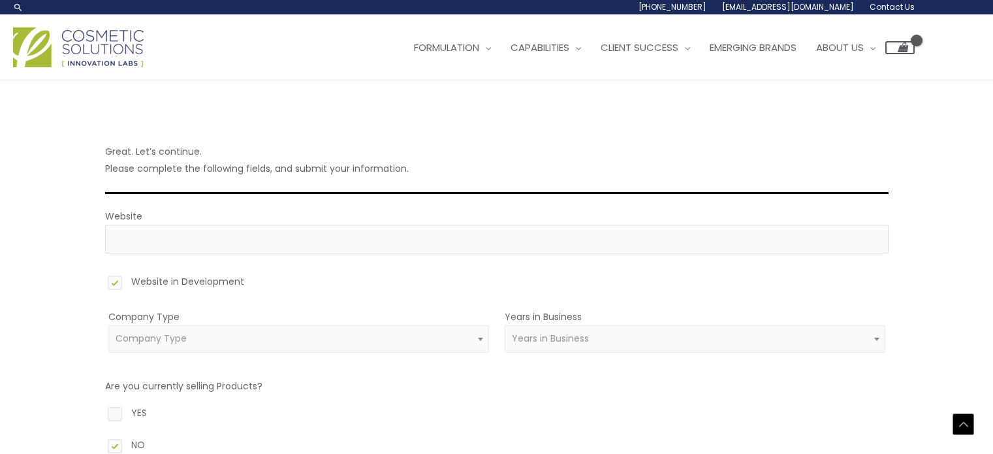
select select "39"
select select "1"
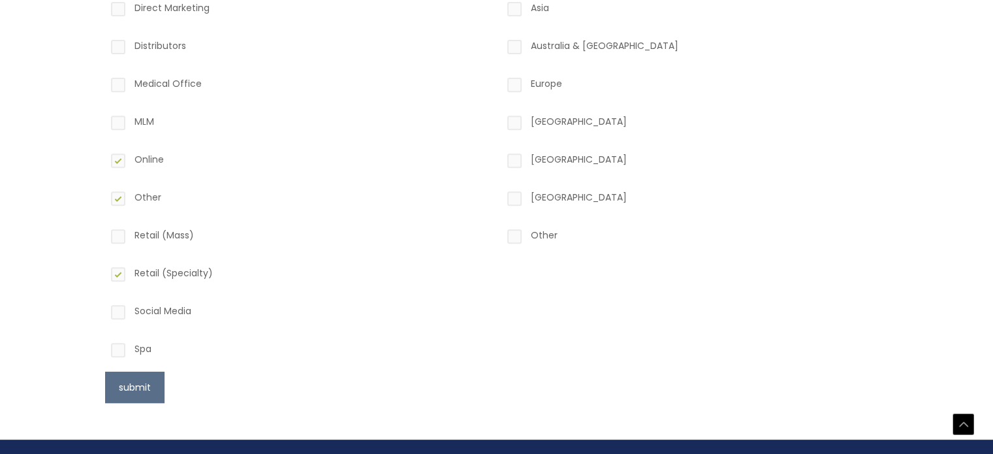
scroll to position [534, 0]
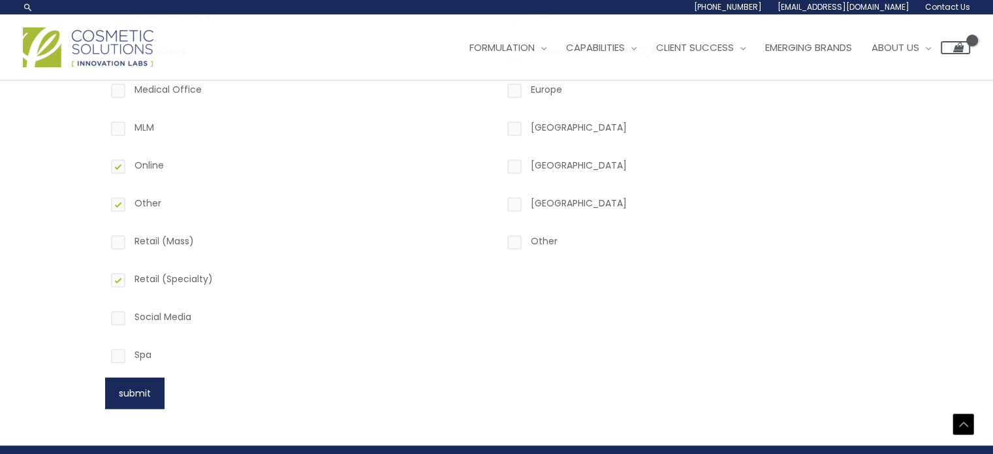
click at [135, 389] on button "submit" at bounding box center [134, 392] width 59 height 31
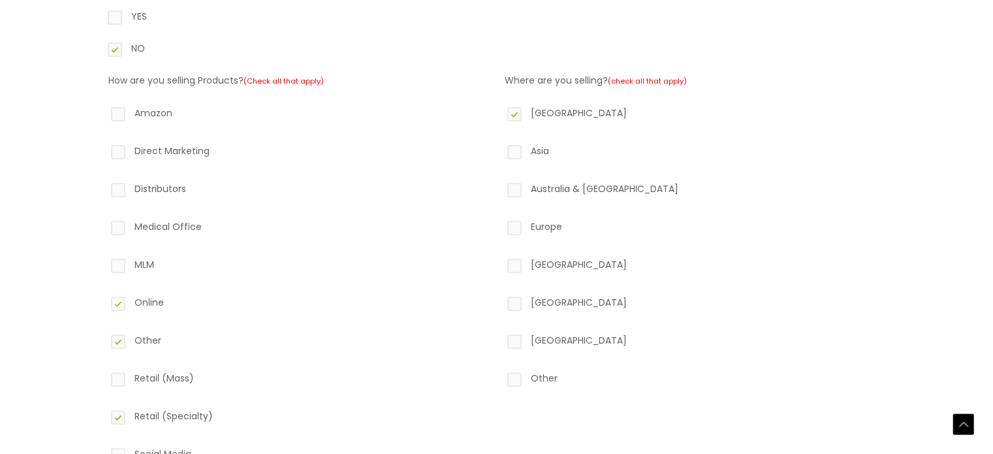
scroll to position [435, 0]
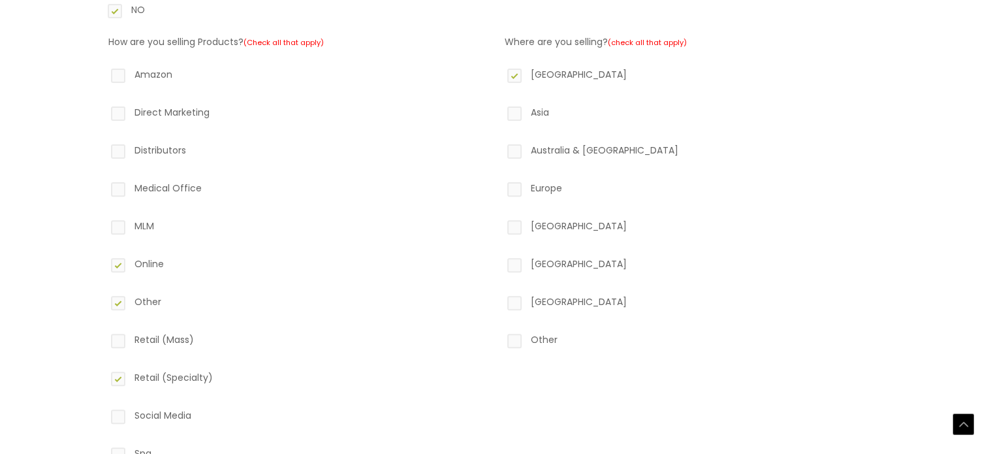
click at [509, 76] on label "[GEOGRAPHIC_DATA]" at bounding box center [695, 77] width 381 height 22
click at [500, 74] on input "[GEOGRAPHIC_DATA]" at bounding box center [496, 70] width 8 height 8
click at [509, 76] on label "[GEOGRAPHIC_DATA]" at bounding box center [695, 77] width 381 height 22
click at [500, 74] on input "[GEOGRAPHIC_DATA]" at bounding box center [496, 70] width 8 height 8
checkbox input "true"
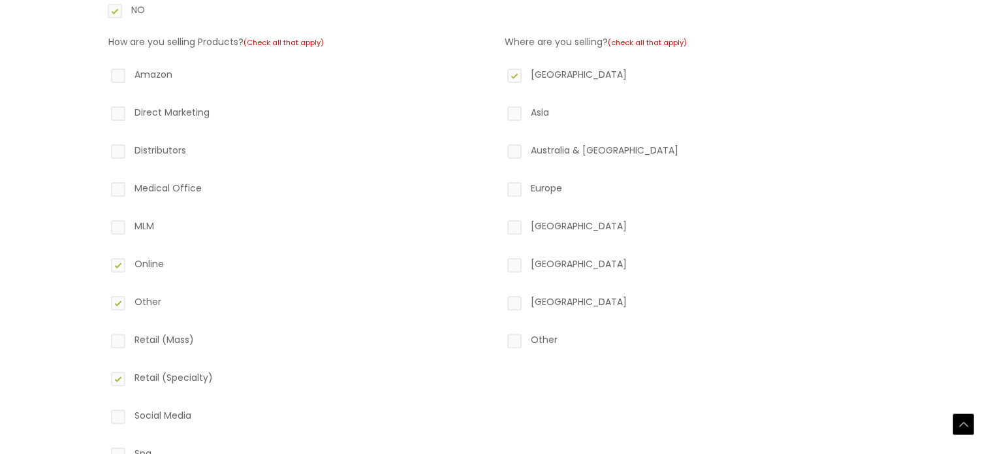
click at [121, 255] on label "Online" at bounding box center [298, 266] width 381 height 22
click at [104, 255] on input "Online" at bounding box center [99, 259] width 8 height 8
checkbox input "false"
click at [116, 303] on label "Other" at bounding box center [298, 304] width 381 height 22
click at [104, 302] on input "Other" at bounding box center [99, 297] width 8 height 8
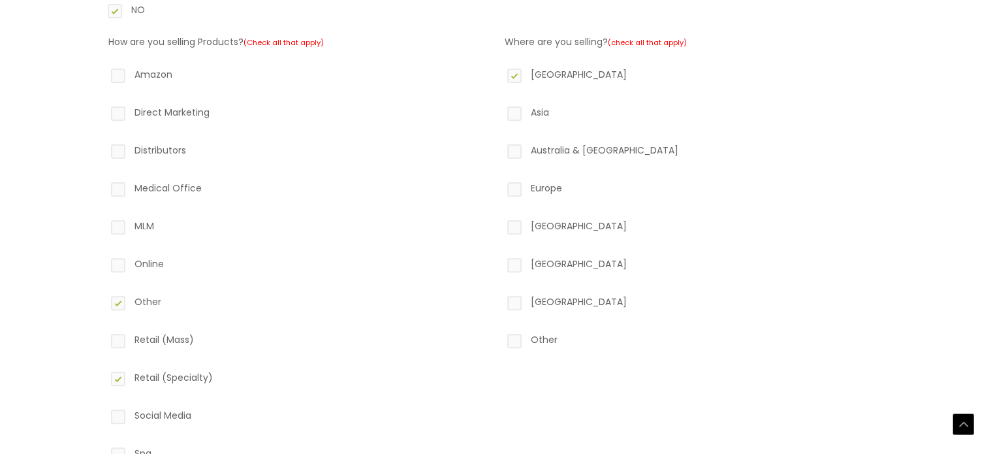
checkbox input "false"
click at [116, 274] on label "Online" at bounding box center [298, 266] width 381 height 22
click at [104, 264] on input "Online" at bounding box center [99, 259] width 8 height 8
checkbox input "true"
click at [116, 305] on label "Other" at bounding box center [298, 304] width 381 height 22
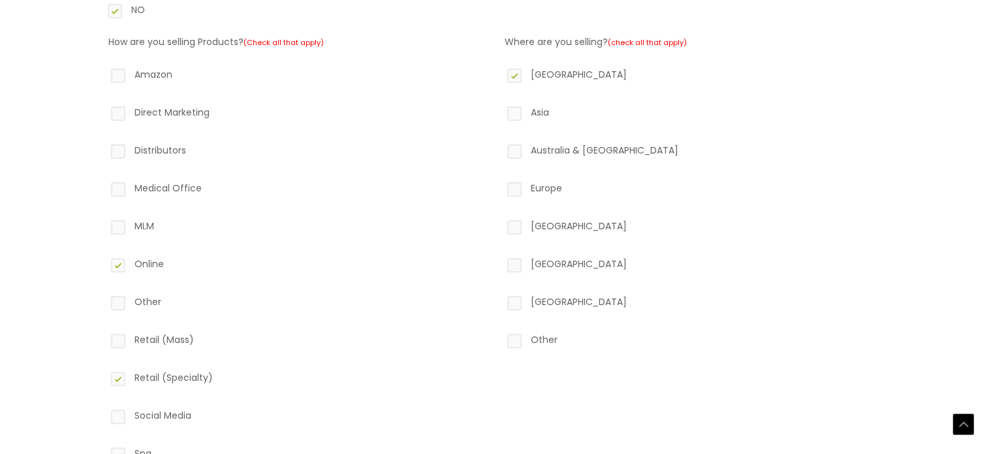
click at [104, 302] on input "Other" at bounding box center [99, 297] width 8 height 8
checkbox input "true"
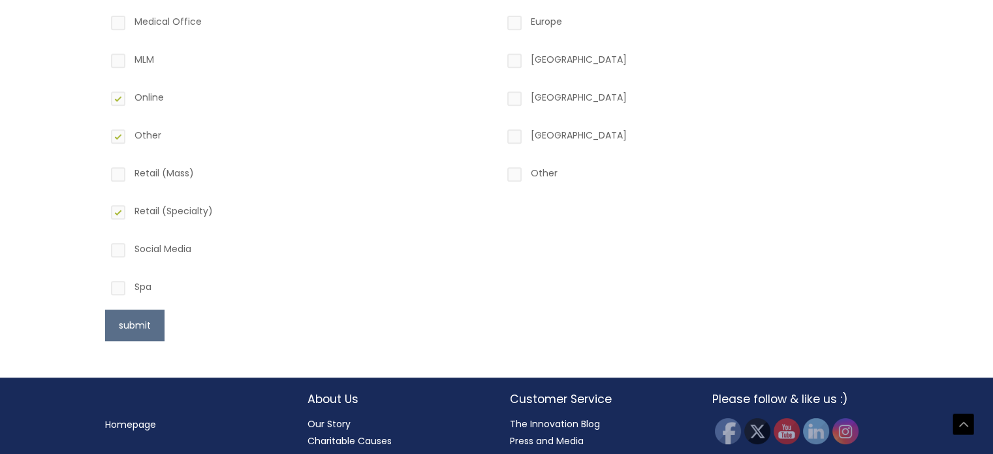
scroll to position [643, 0]
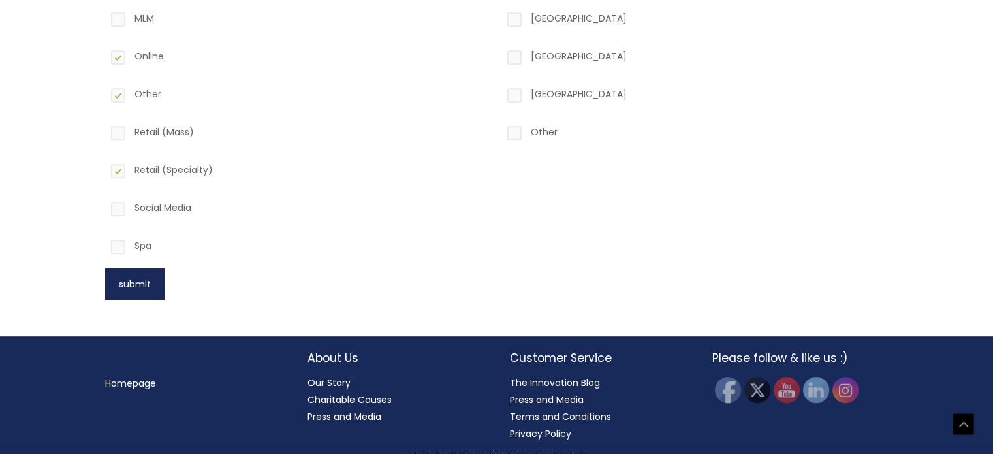
click at [144, 284] on button "submit" at bounding box center [134, 283] width 59 height 31
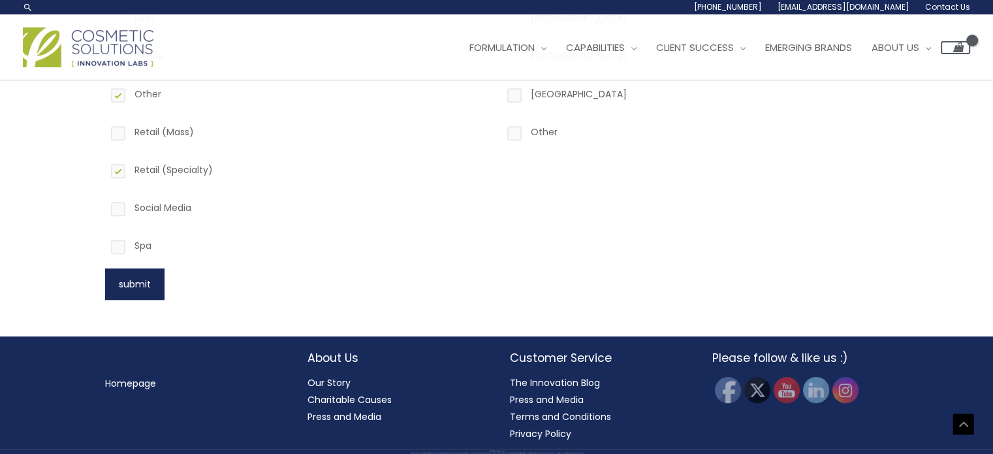
scroll to position [224, 0]
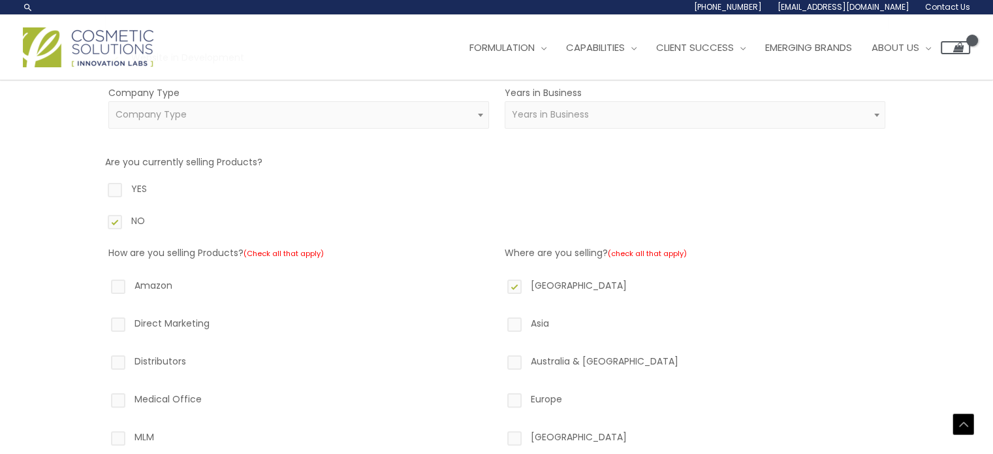
click at [259, 115] on span "Company Type" at bounding box center [299, 114] width 366 height 12
type input "Joy beauty"
click at [640, 116] on span "Years in Business" at bounding box center [695, 114] width 366 height 12
click at [229, 108] on span "Company Type" at bounding box center [299, 114] width 366 height 12
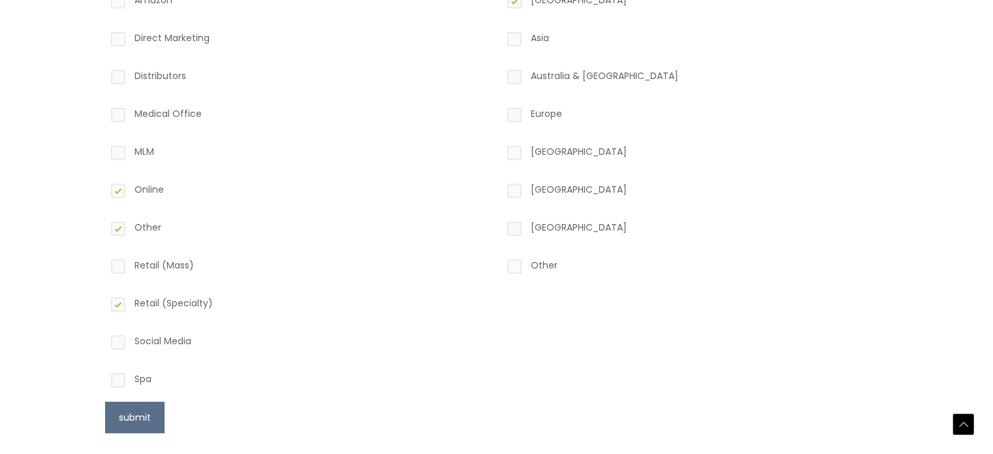
scroll to position [643, 0]
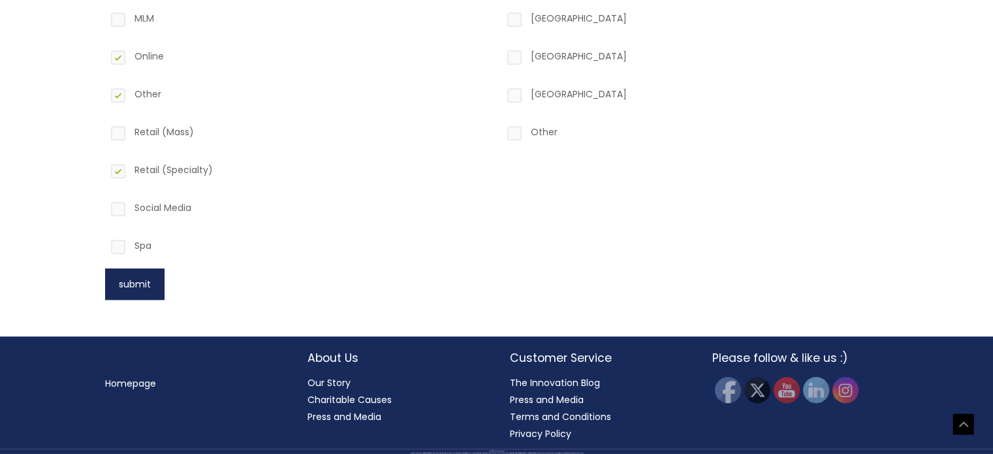
click at [133, 279] on button "submit" at bounding box center [134, 283] width 59 height 31
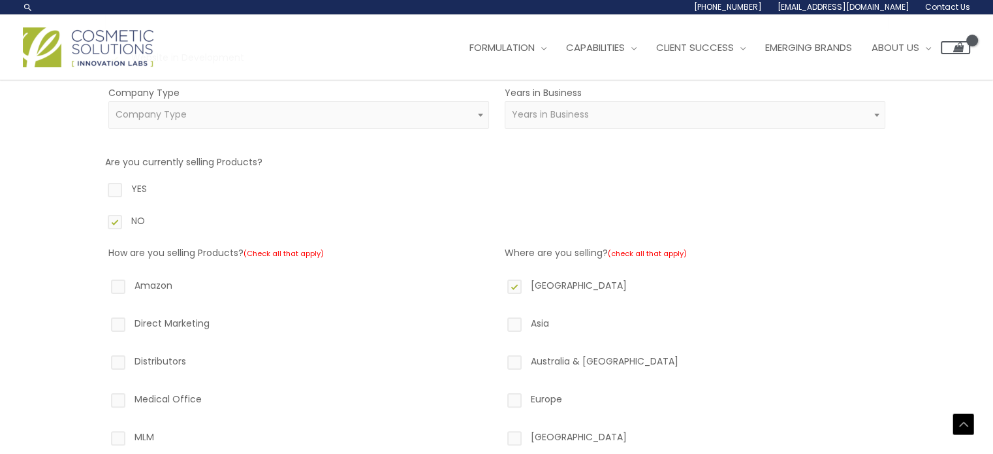
click at [718, 191] on label "YES" at bounding box center [497, 191] width 784 height 22
click at [101, 189] on input "YES" at bounding box center [96, 184] width 8 height 8
radio input "true"
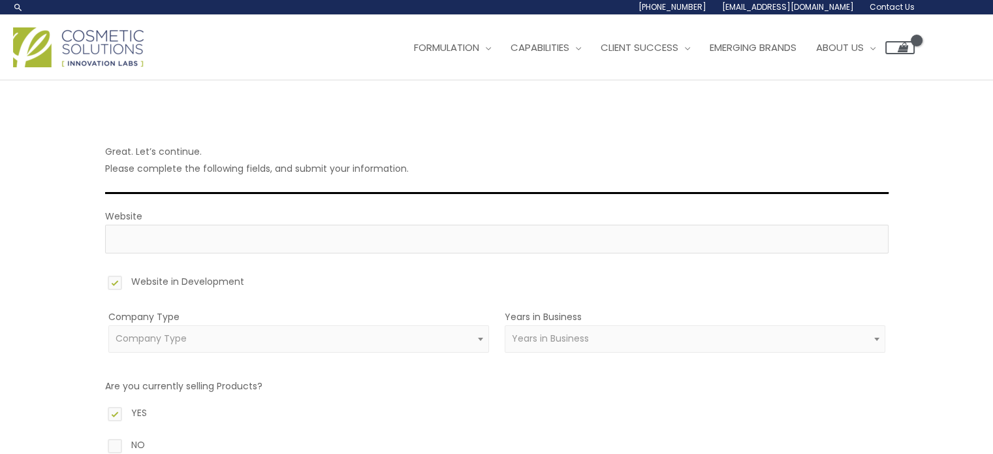
click at [389, 332] on span "Company Type" at bounding box center [299, 338] width 366 height 12
click at [288, 342] on span "Company Type" at bounding box center [299, 338] width 366 height 12
click at [486, 339] on span at bounding box center [481, 338] width 16 height 17
click at [737, 339] on span "Years in Business" at bounding box center [695, 338] width 366 height 12
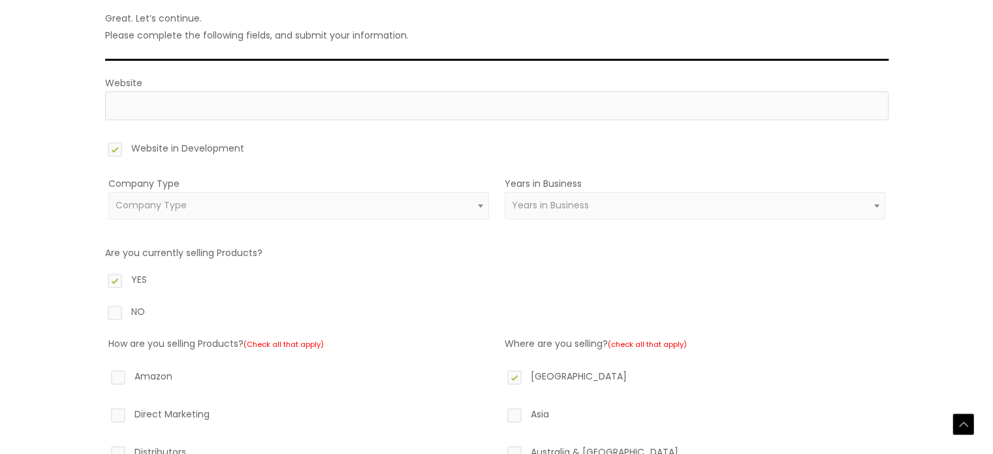
scroll to position [643, 0]
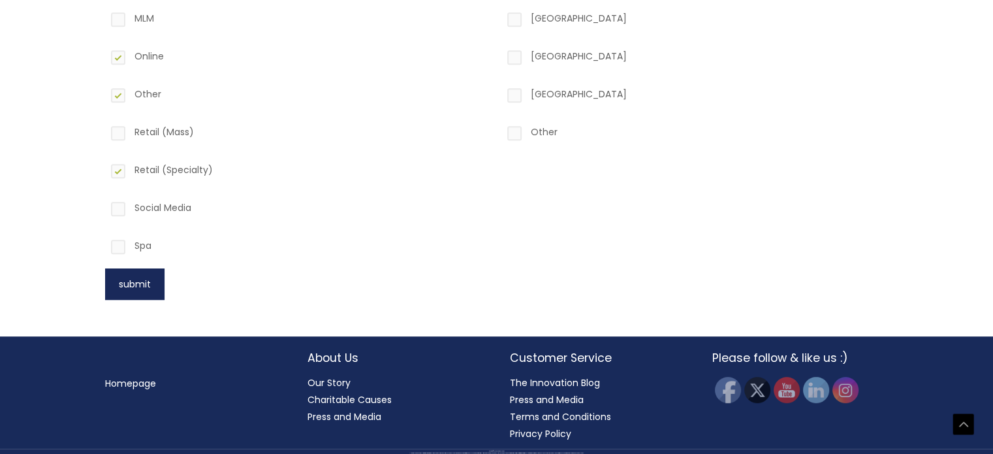
click at [137, 287] on button "submit" at bounding box center [134, 283] width 59 height 31
